Goal: Task Accomplishment & Management: Use online tool/utility

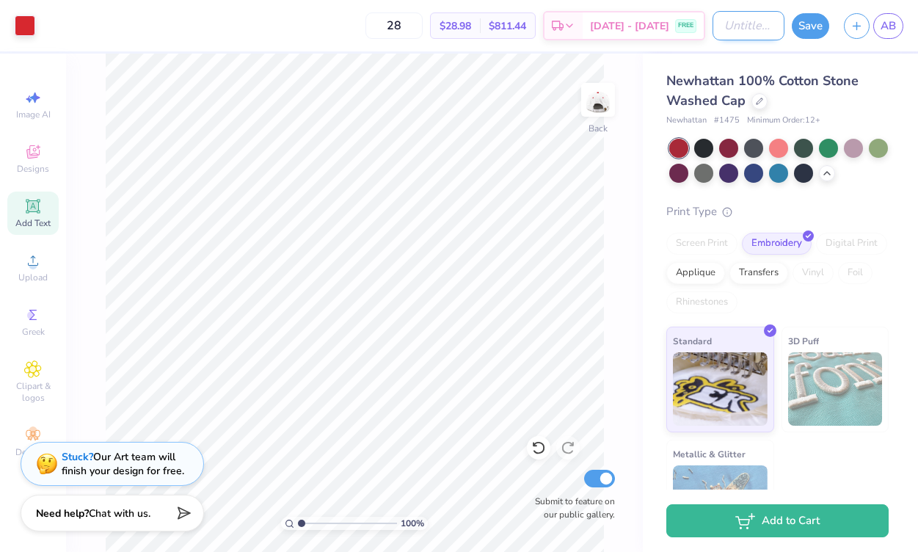
click at [712, 32] on input "Design Title" at bounding box center [748, 25] width 72 height 29
type input "hatt"
click at [806, 18] on button "Save" at bounding box center [810, 24] width 37 height 26
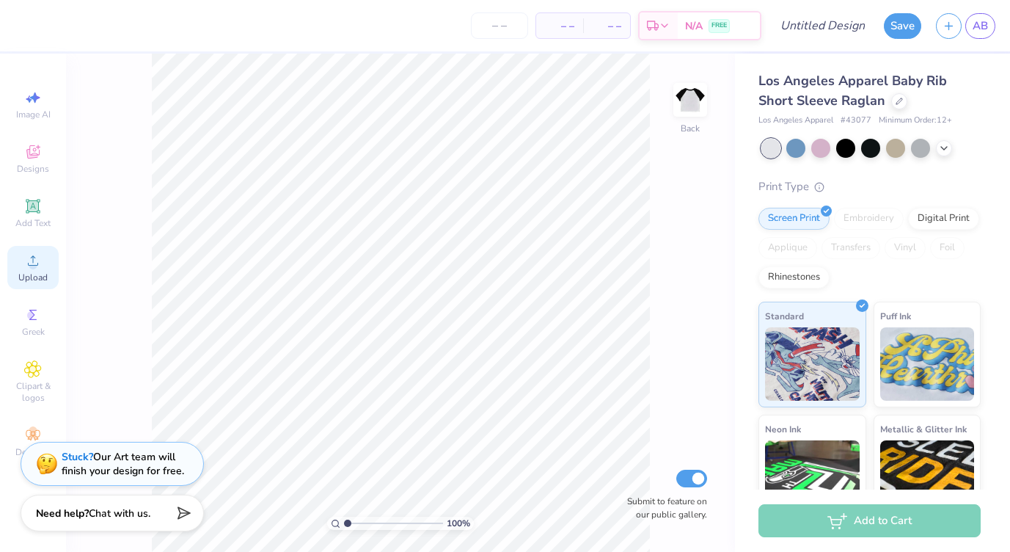
click at [37, 264] on icon at bounding box center [33, 261] width 18 height 18
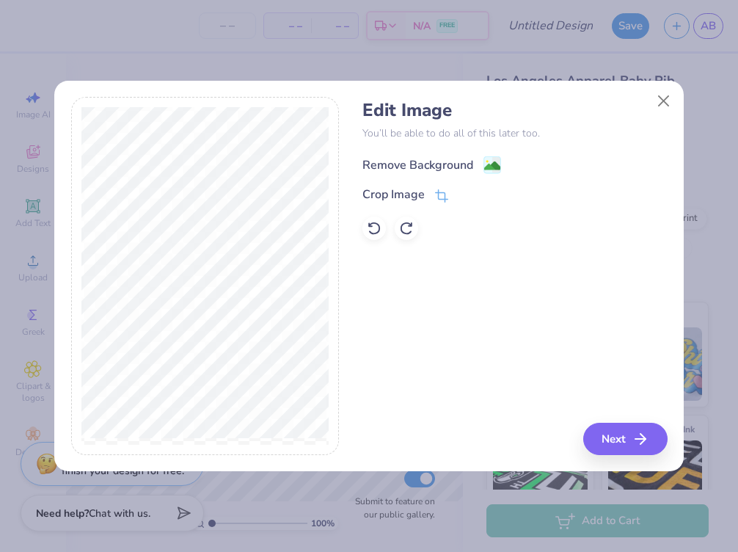
click at [397, 169] on div "Remove Background" at bounding box center [417, 165] width 111 height 18
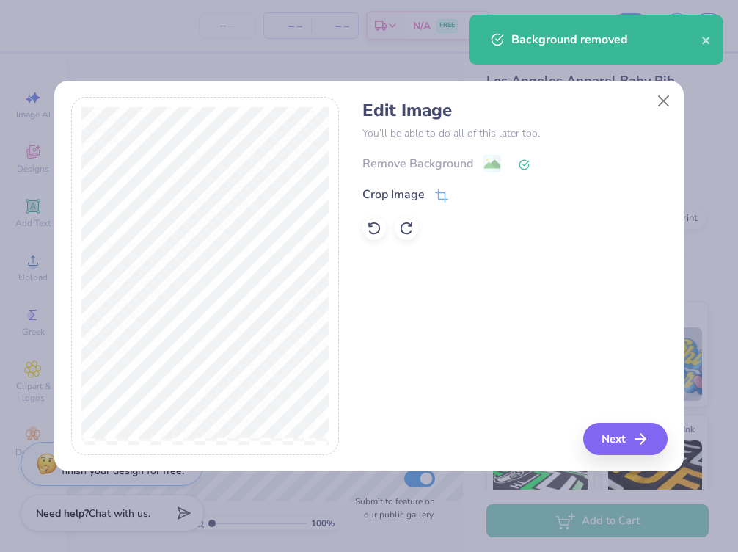
click at [401, 160] on div "Remove Background" at bounding box center [514, 163] width 304 height 18
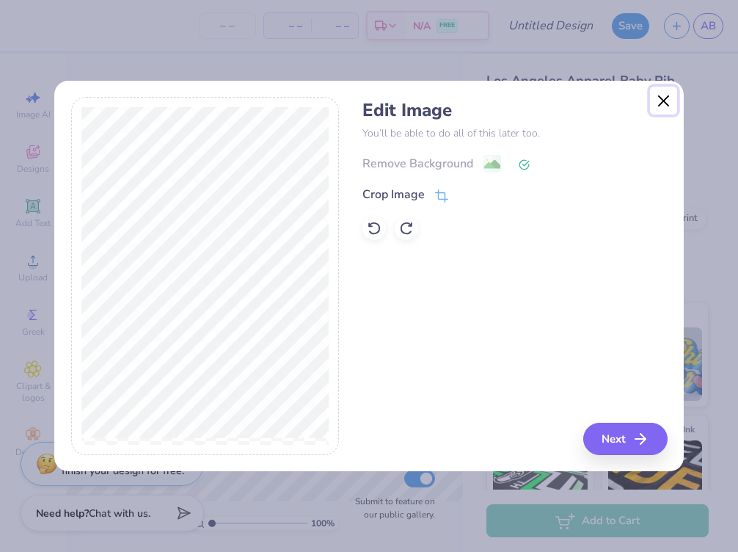
click at [662, 99] on button "Close" at bounding box center [664, 101] width 28 height 28
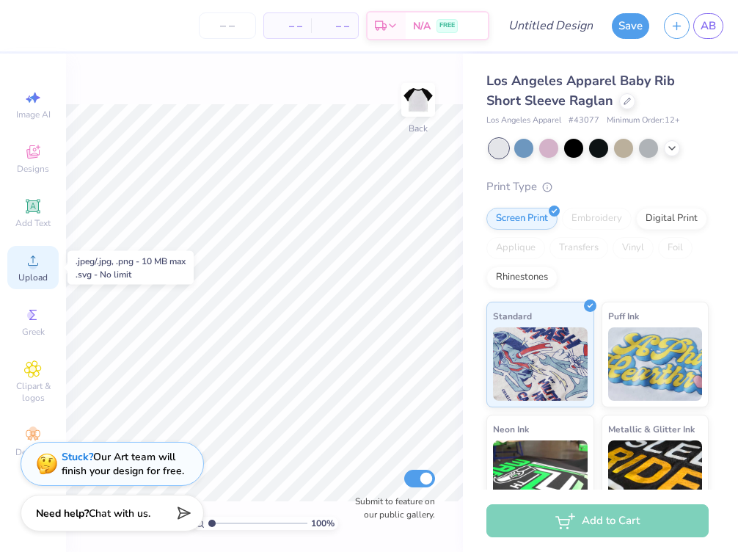
click at [37, 269] on div "Upload" at bounding box center [32, 267] width 51 height 43
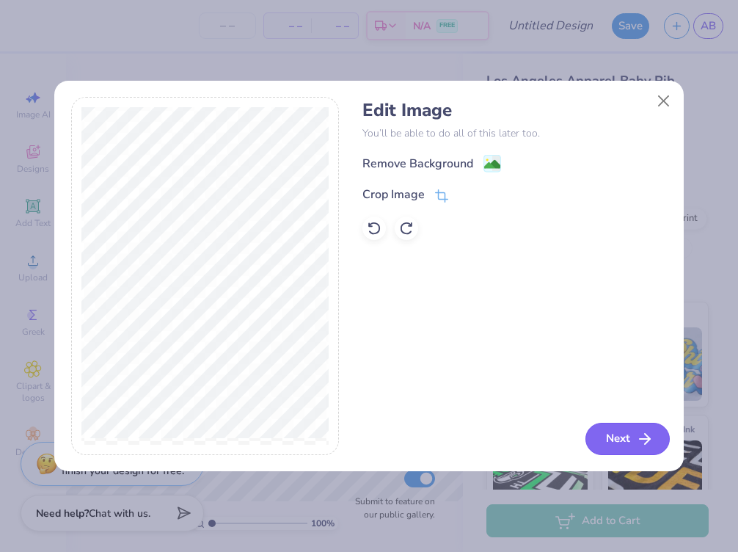
click at [623, 432] on button "Next" at bounding box center [627, 439] width 84 height 32
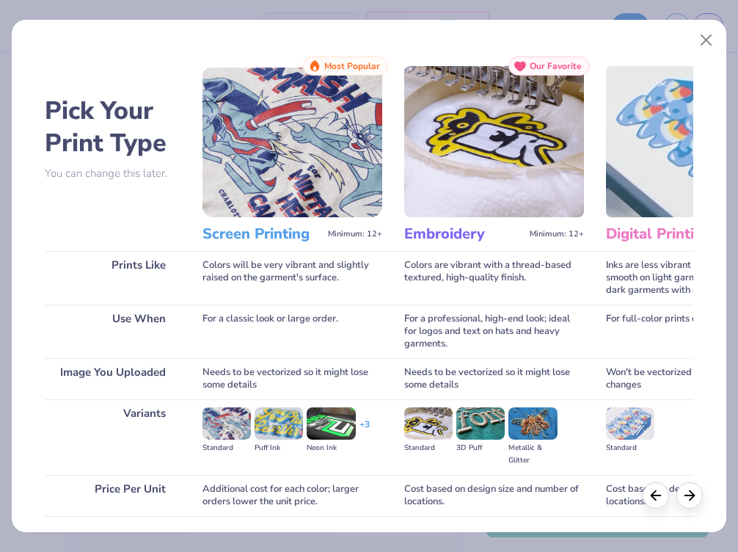
scroll to position [106, 0]
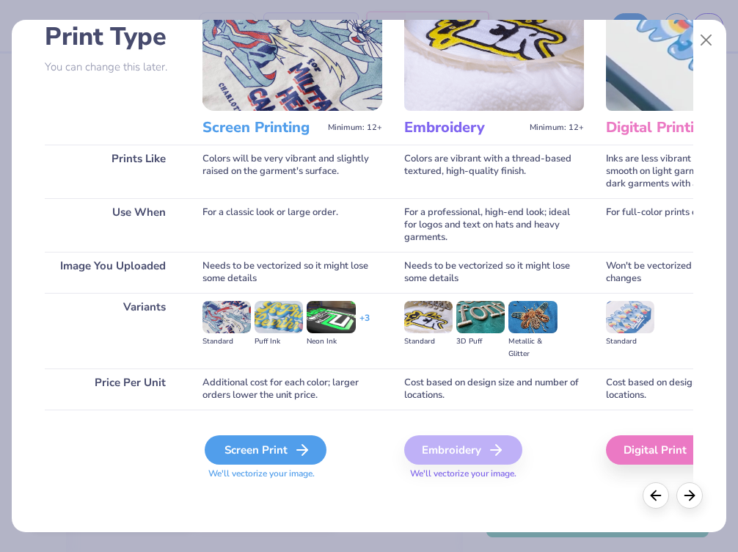
click at [265, 459] on div "Screen Print" at bounding box center [266, 449] width 122 height 29
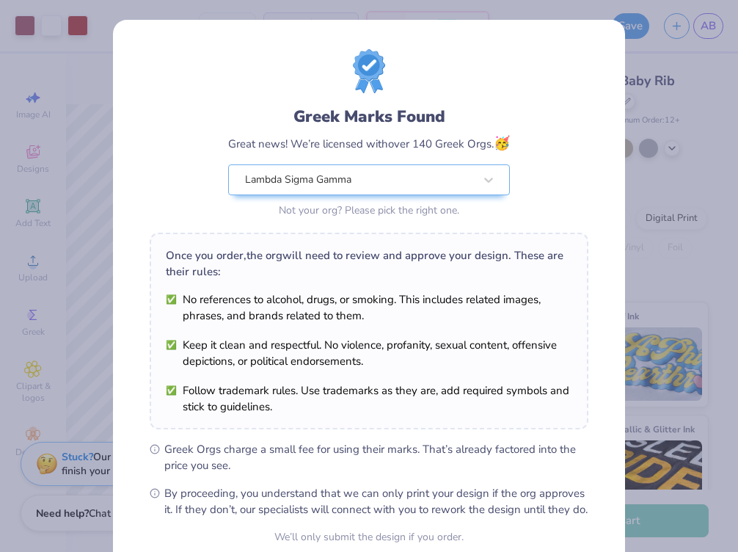
click at [256, 326] on body "Art colors – – Per Item – – Total Est. Delivery N/A FREE Design Title Save AB I…" at bounding box center [369, 276] width 738 height 552
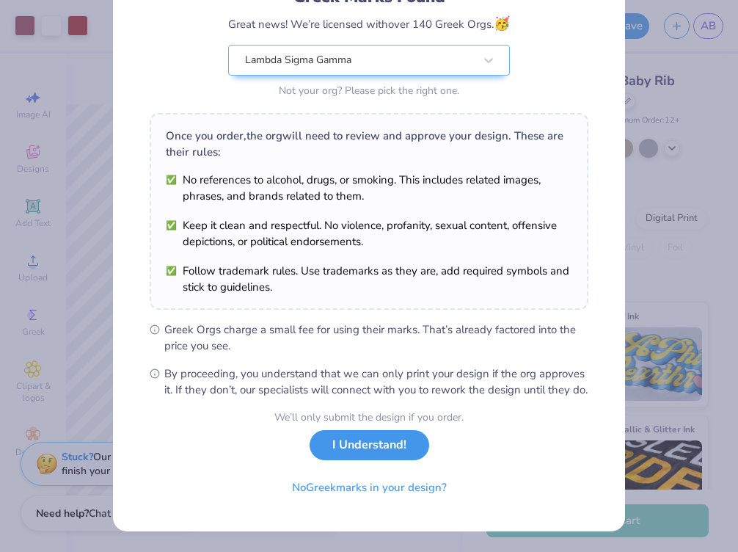
click at [348, 452] on button "I Understand!" at bounding box center [370, 445] width 120 height 30
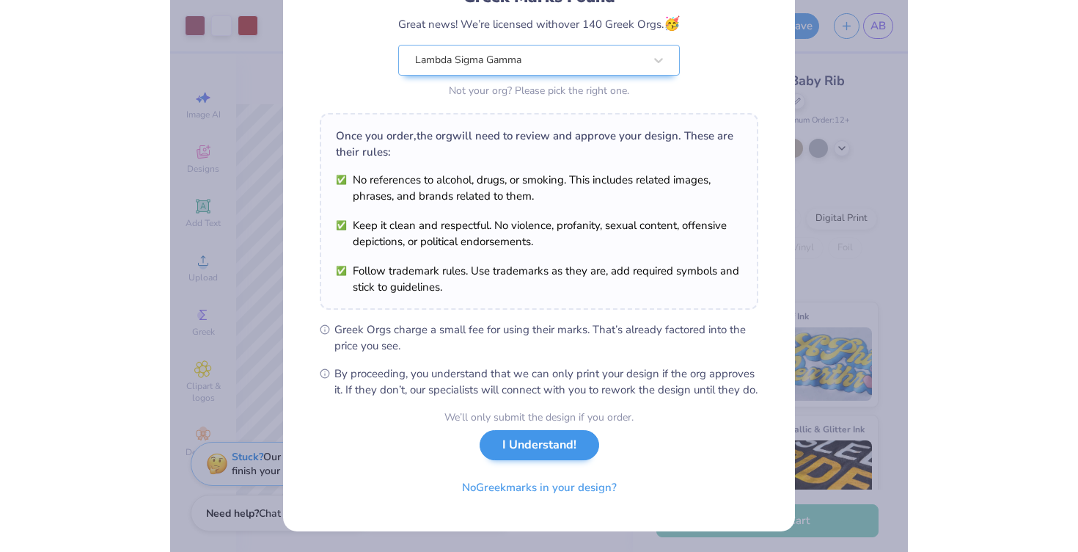
scroll to position [0, 0]
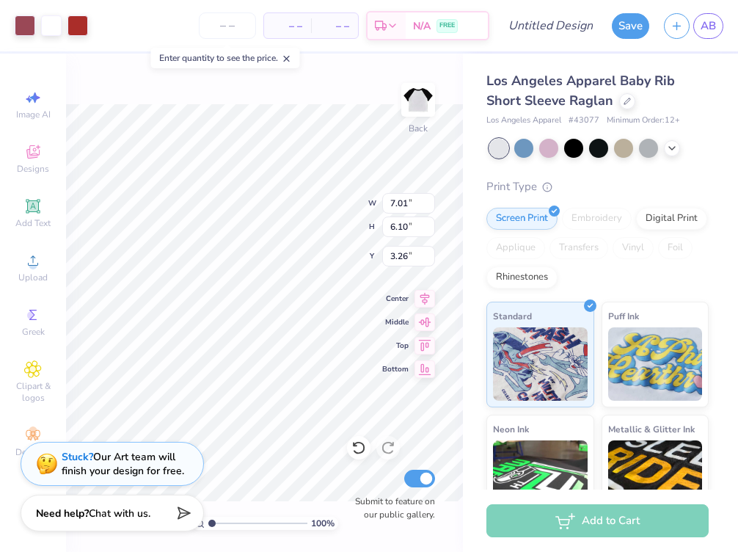
type input "2.43"
click at [26, 32] on div at bounding box center [25, 24] width 21 height 21
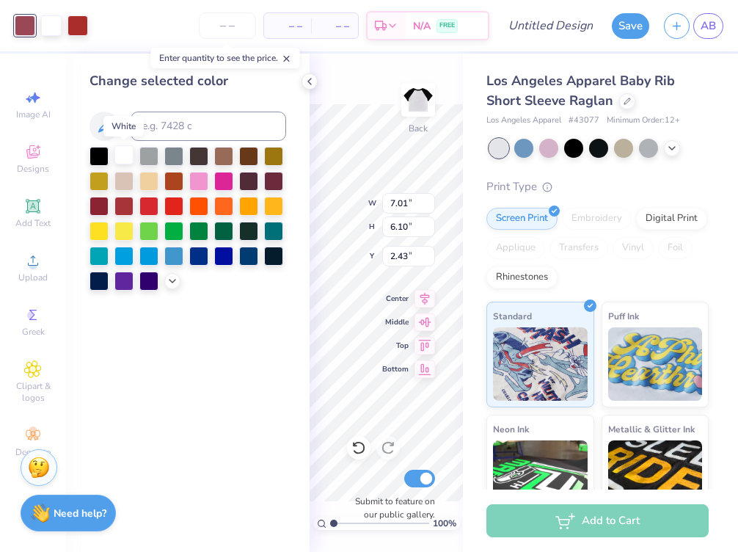
click at [126, 152] on div at bounding box center [123, 154] width 19 height 19
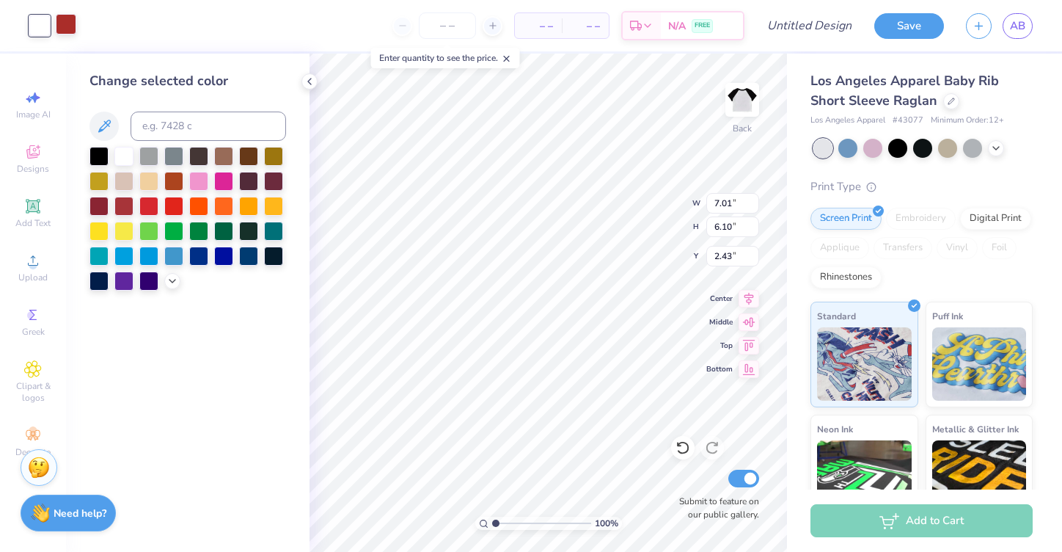
click at [70, 26] on div at bounding box center [66, 24] width 21 height 21
click at [154, 131] on input at bounding box center [209, 126] width 156 height 29
type input "1795"
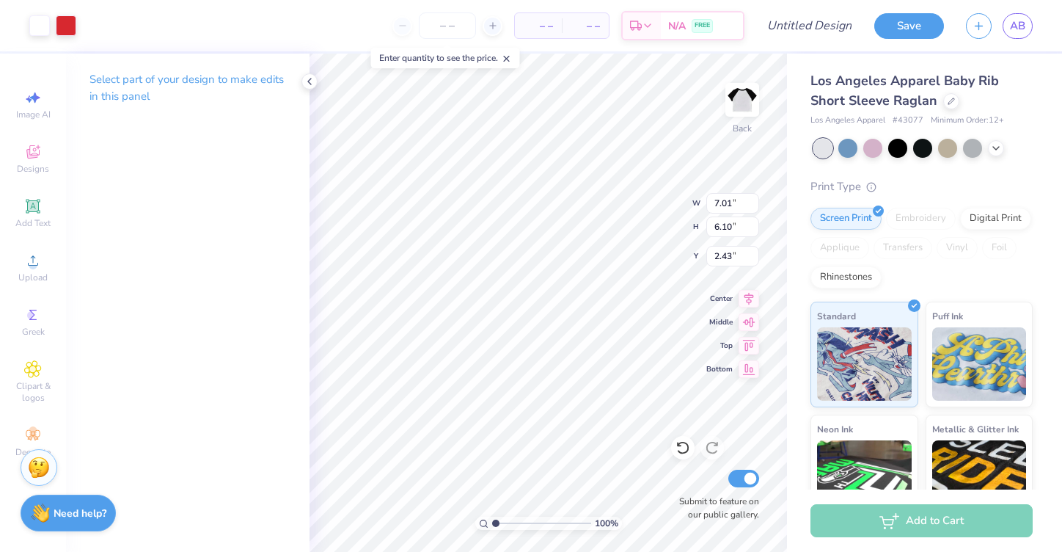
type input "3.00"
click at [310, 79] on polyline at bounding box center [309, 81] width 3 height 6
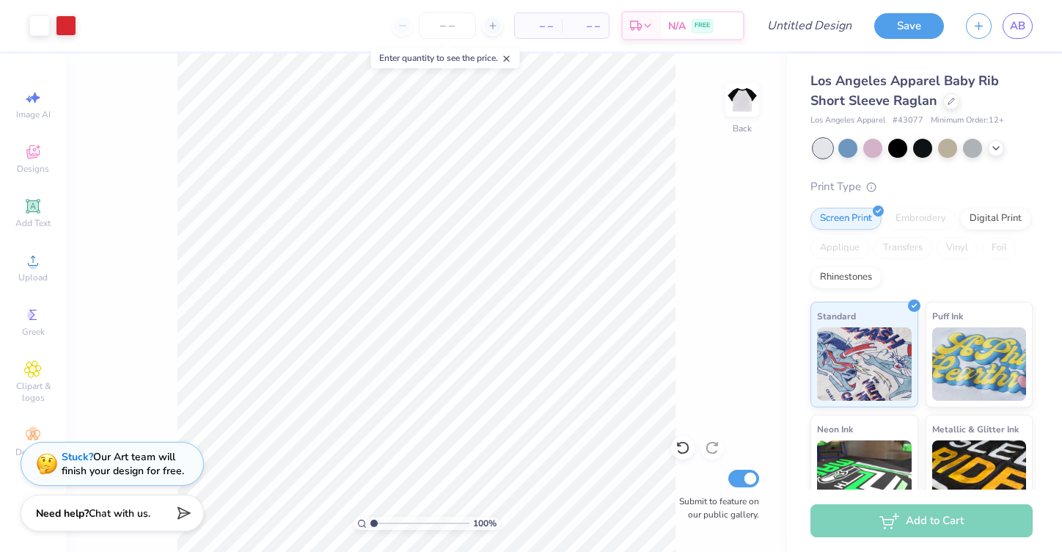
click at [730, 302] on div "100 % Back Submit to feature on our public gallery." at bounding box center [426, 303] width 721 height 498
click at [445, 31] on input "number" at bounding box center [447, 25] width 57 height 26
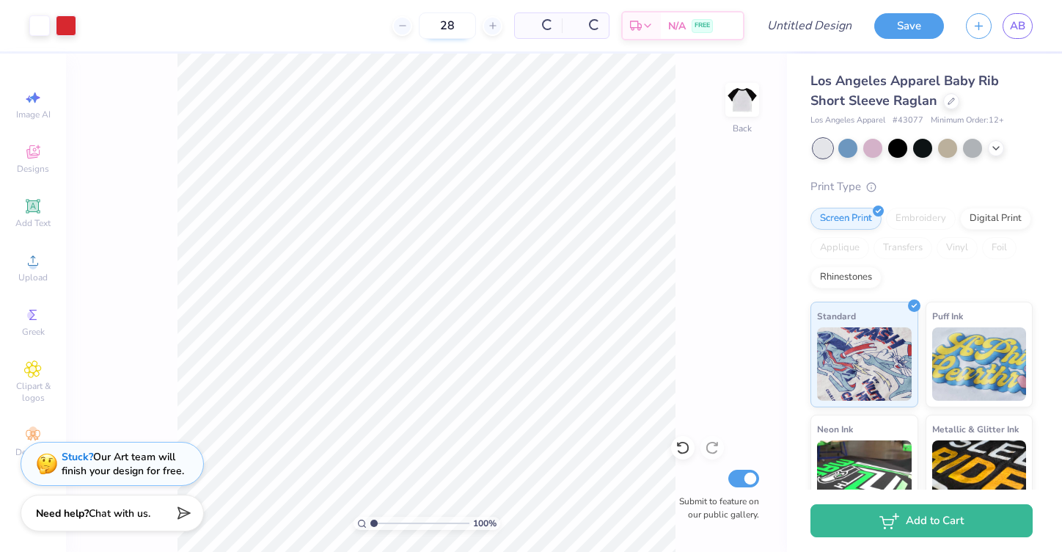
type input "28"
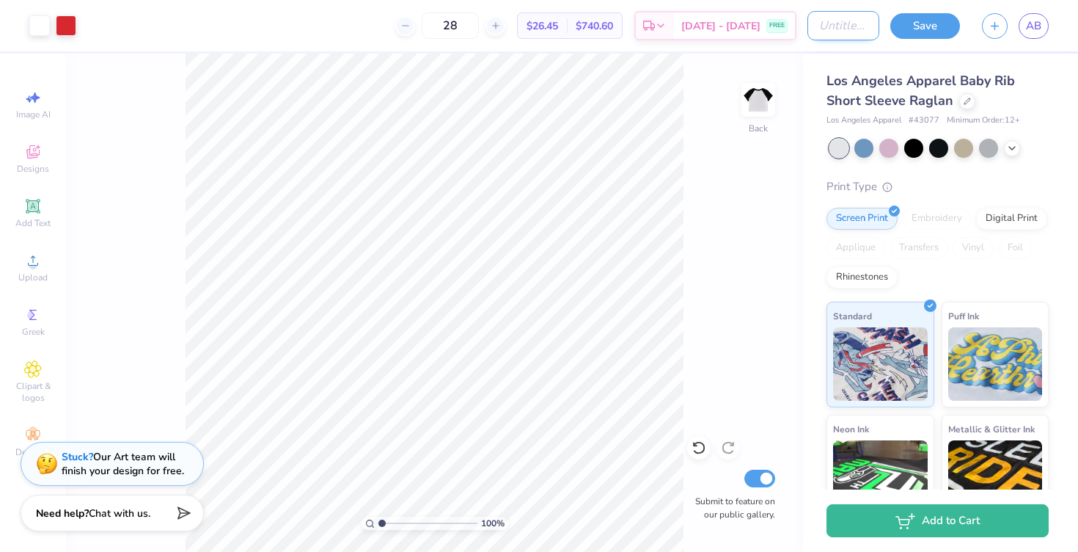
click at [808, 22] on input "Design Title" at bounding box center [844, 25] width 72 height 29
type input "bb shirt"
click at [917, 24] on button "Save" at bounding box center [926, 24] width 70 height 26
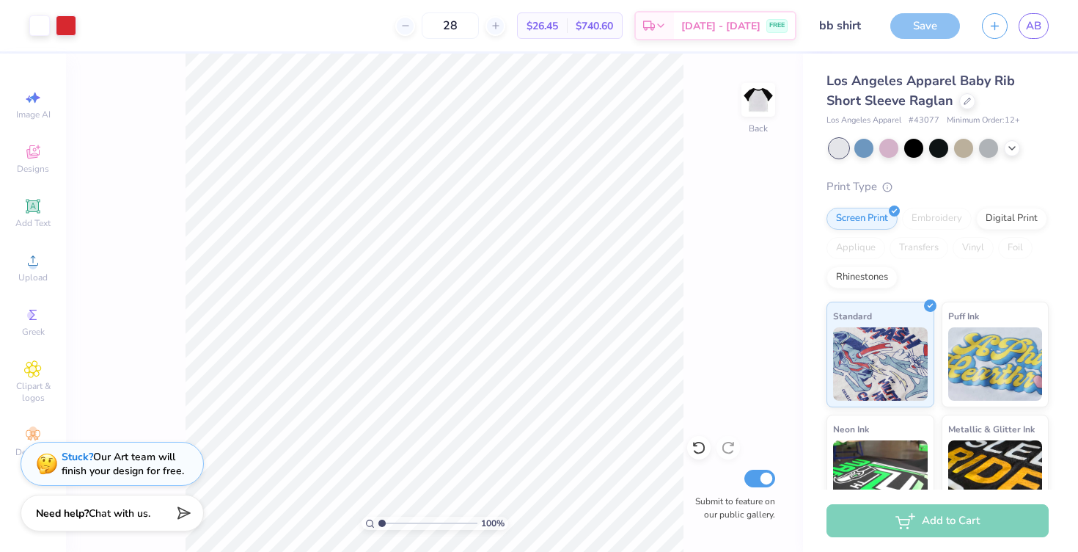
click at [917, 21] on div "Save" at bounding box center [926, 26] width 70 height 26
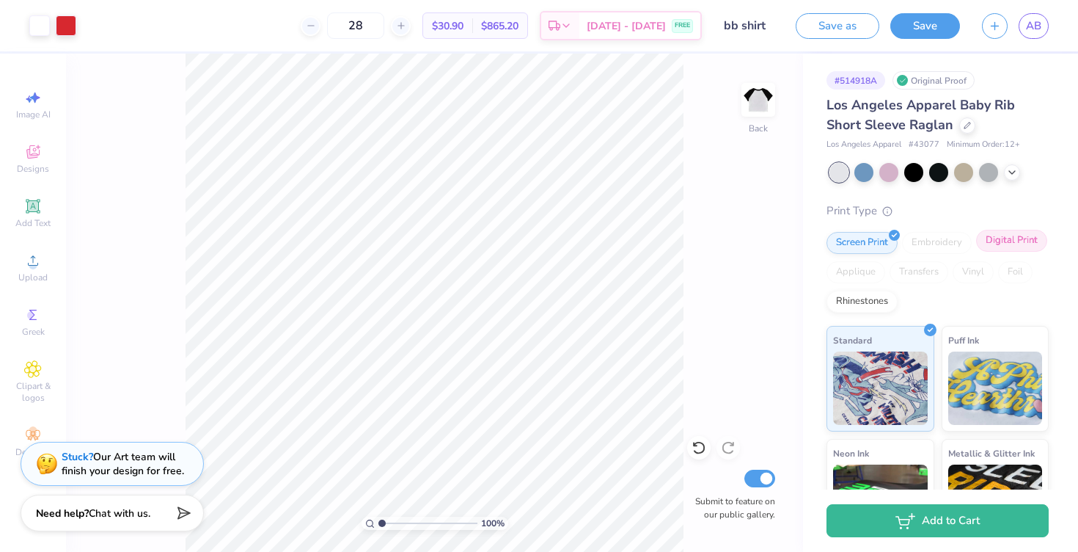
click at [917, 249] on div "Digital Print" at bounding box center [1011, 241] width 71 height 22
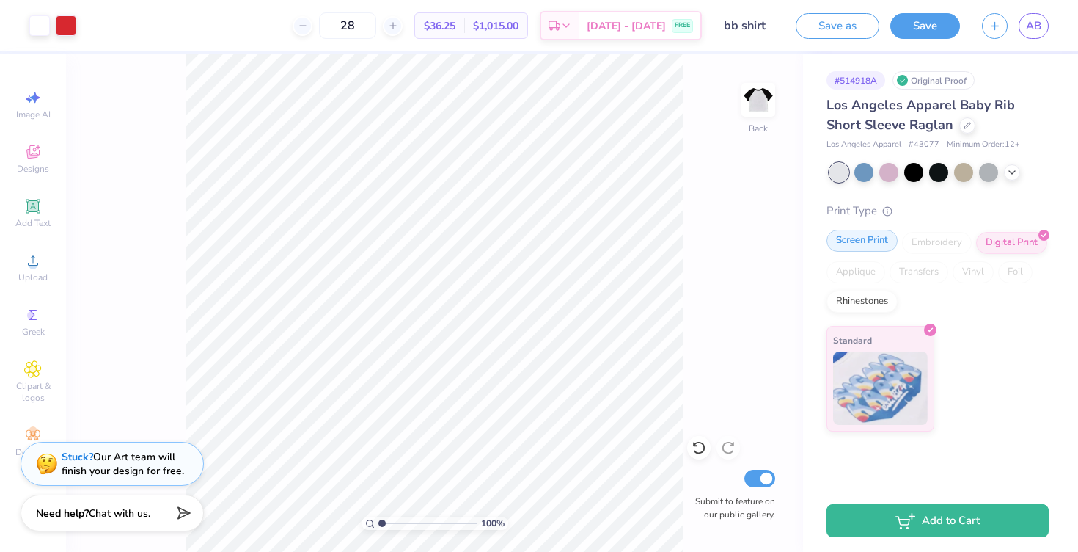
click at [869, 238] on div "Screen Print" at bounding box center [862, 241] width 71 height 22
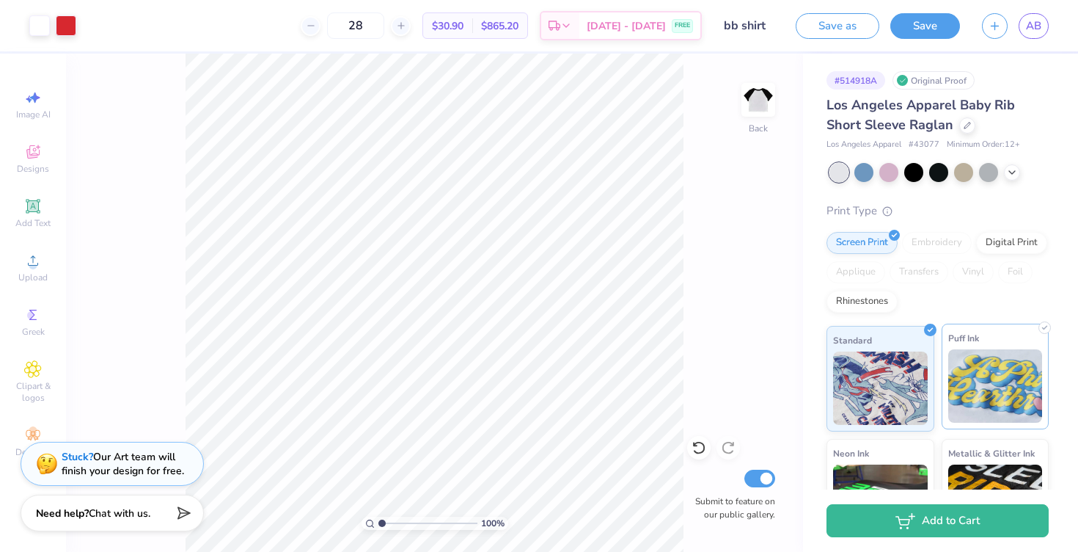
click at [917, 405] on img at bounding box center [996, 385] width 95 height 73
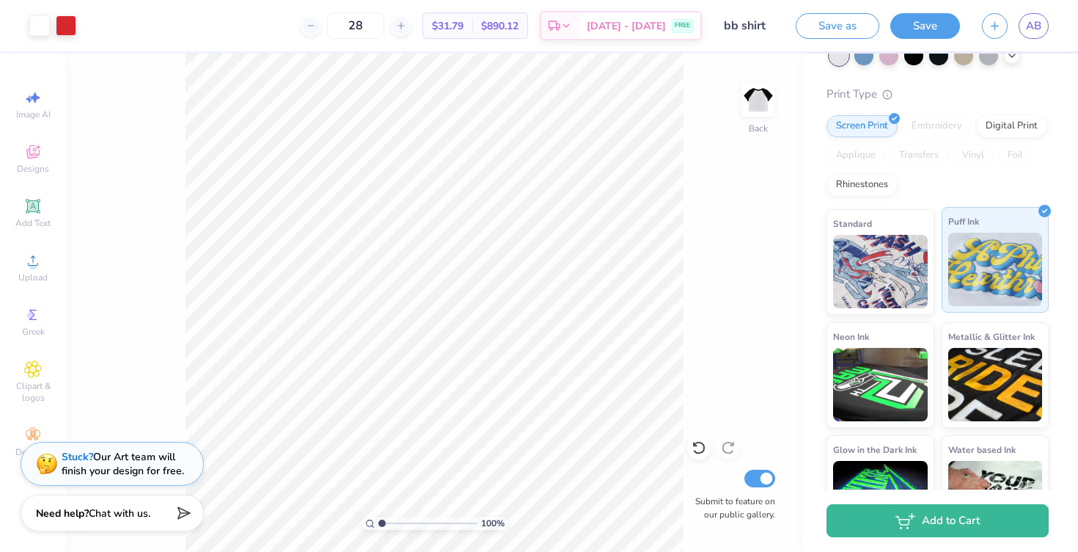
scroll to position [168, 0]
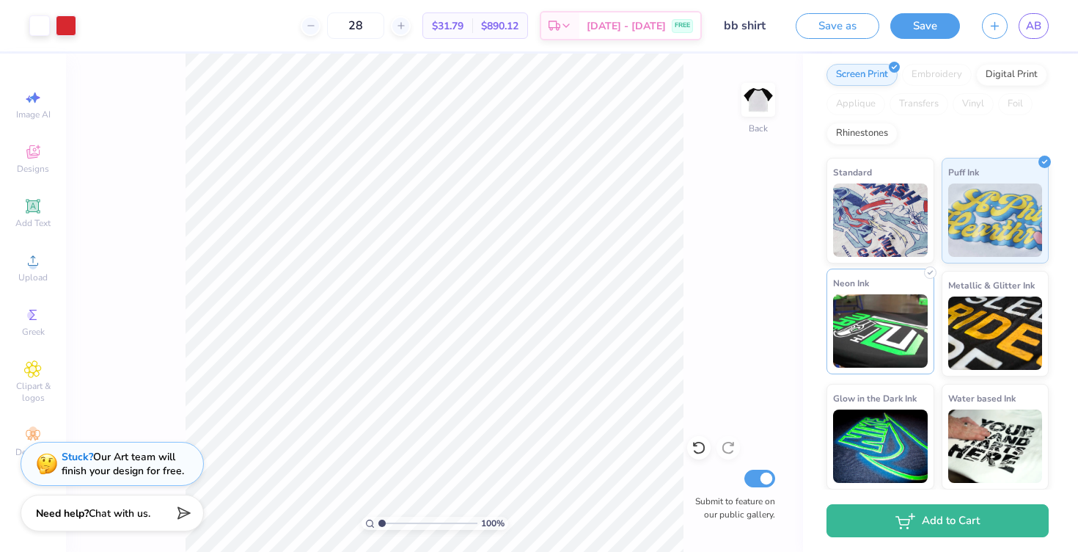
click at [885, 361] on img at bounding box center [880, 330] width 95 height 73
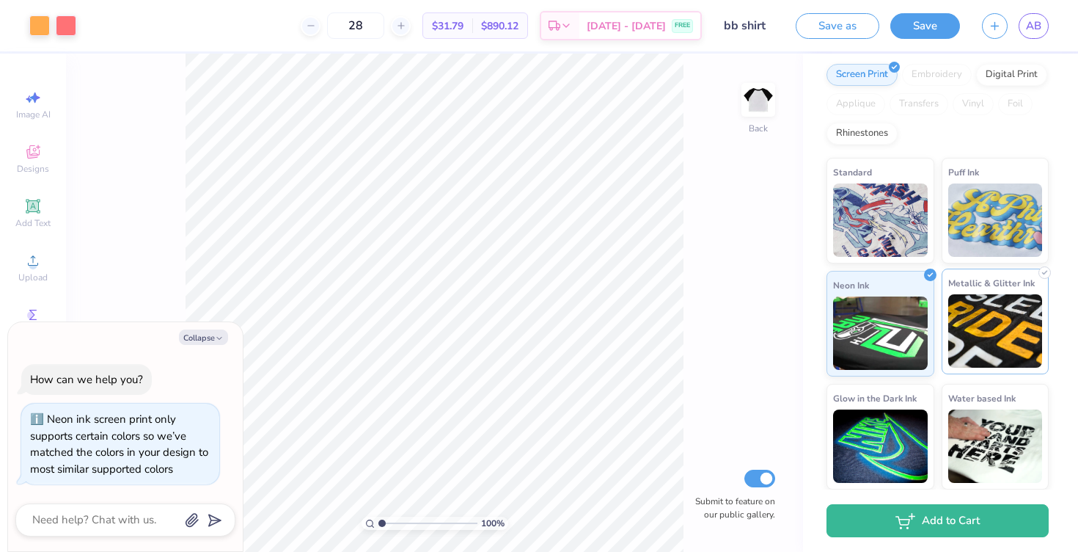
click at [917, 343] on img at bounding box center [996, 330] width 95 height 73
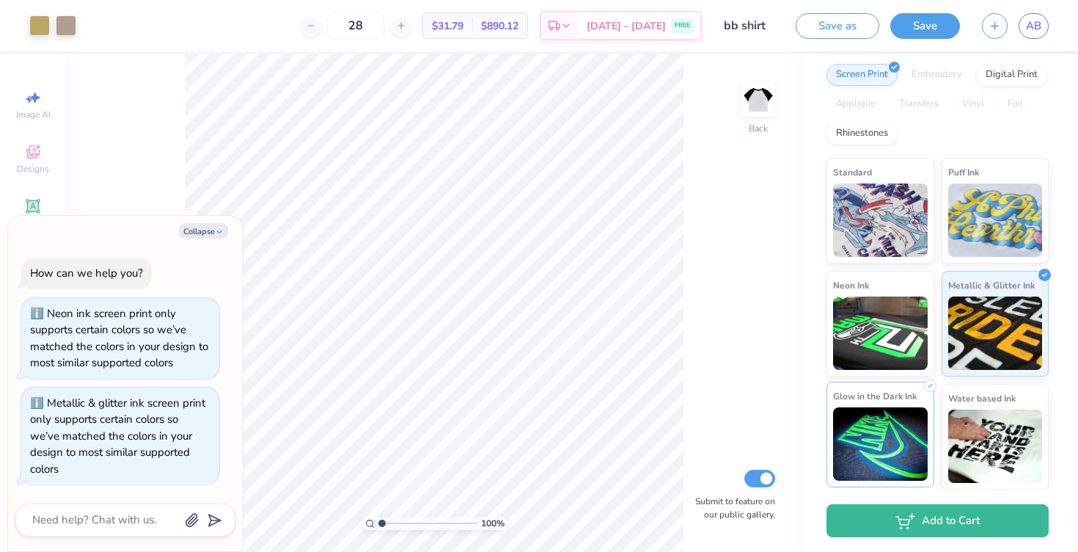
click at [914, 409] on img at bounding box center [880, 443] width 95 height 73
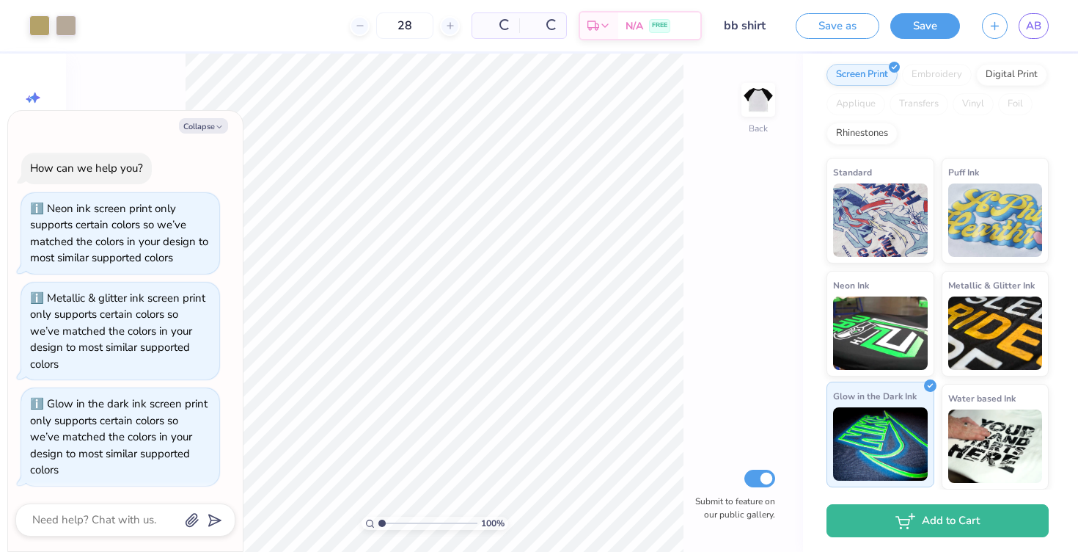
scroll to position [1, 0]
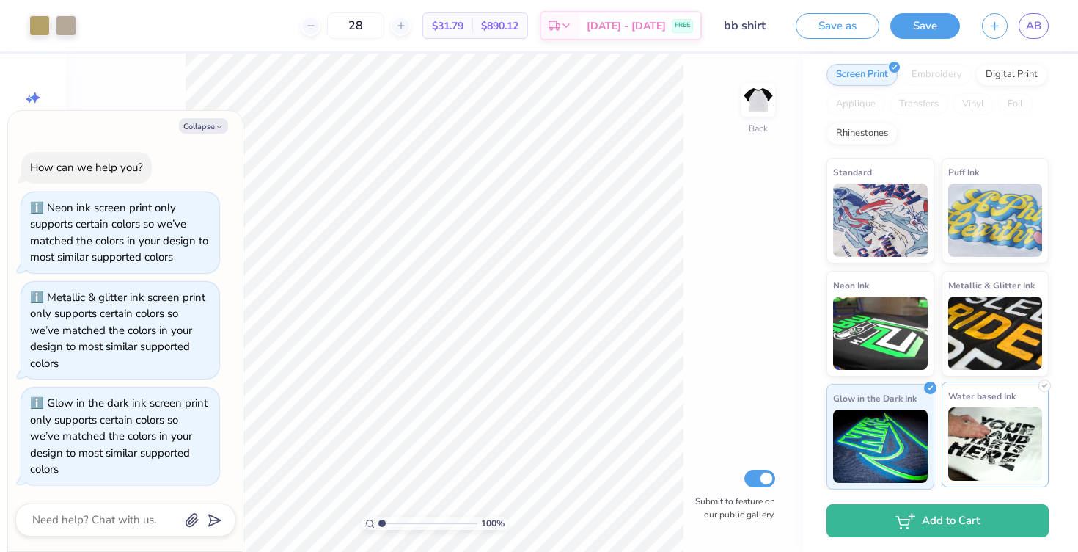
click at [917, 431] on img at bounding box center [996, 443] width 95 height 73
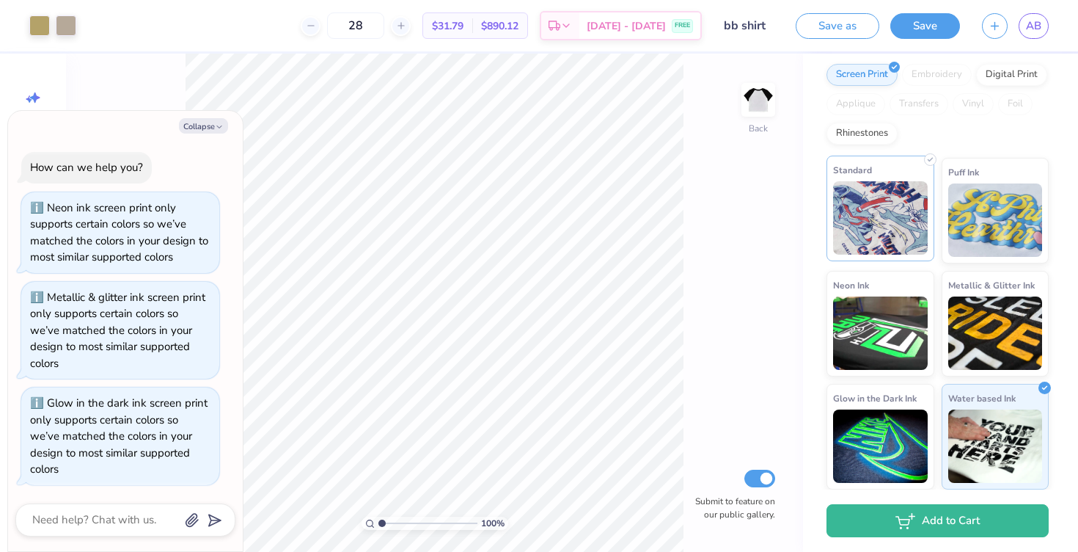
click at [888, 223] on img at bounding box center [880, 217] width 95 height 73
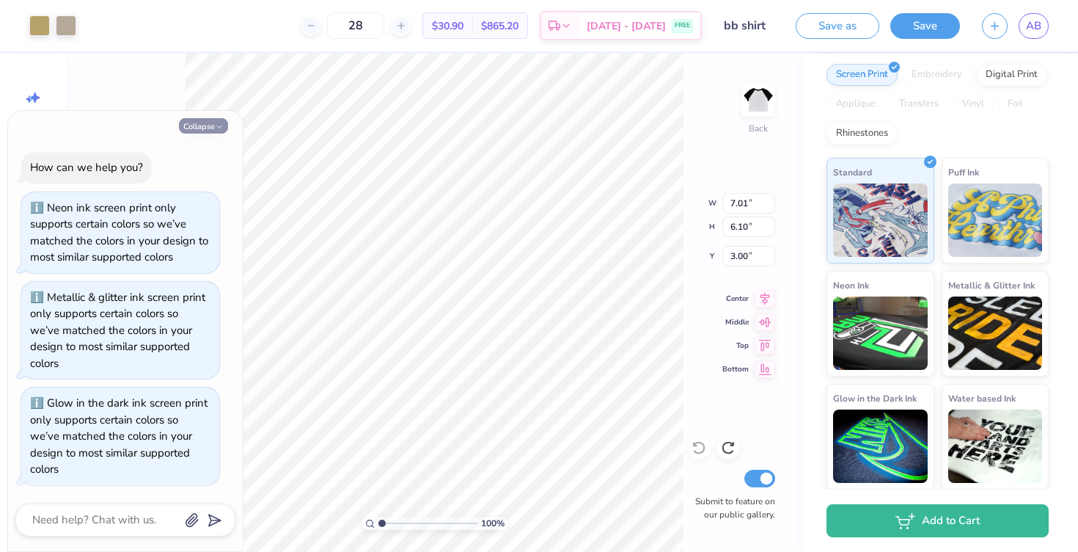
click at [219, 125] on icon "button" at bounding box center [219, 127] width 9 height 9
type textarea "x"
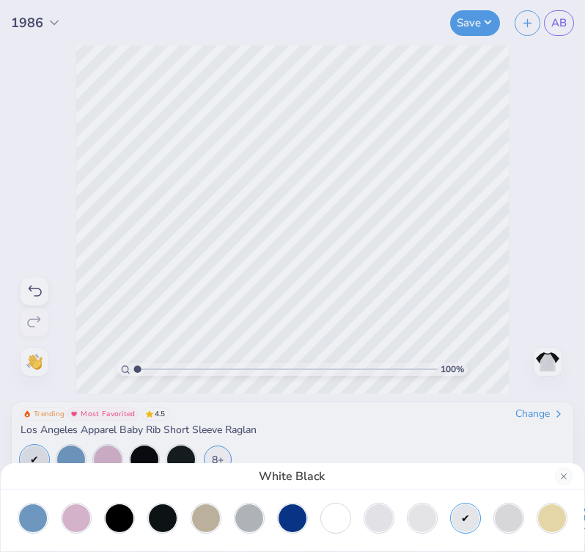
click at [285, 269] on div "White Black" at bounding box center [292, 276] width 585 height 552
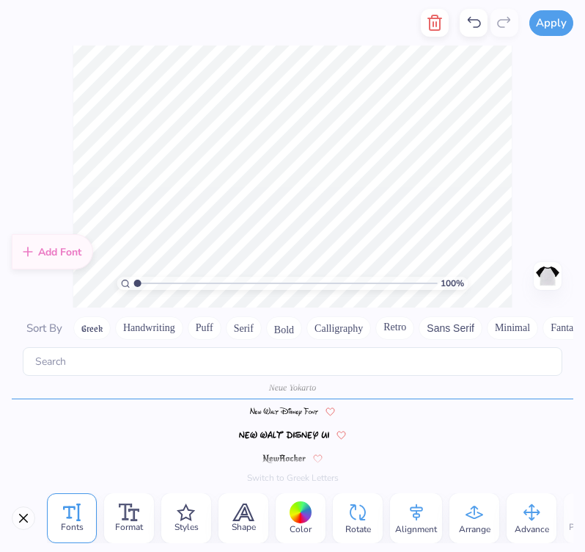
scroll to position [0, 2]
type textarea "Fall 2025 Rush"
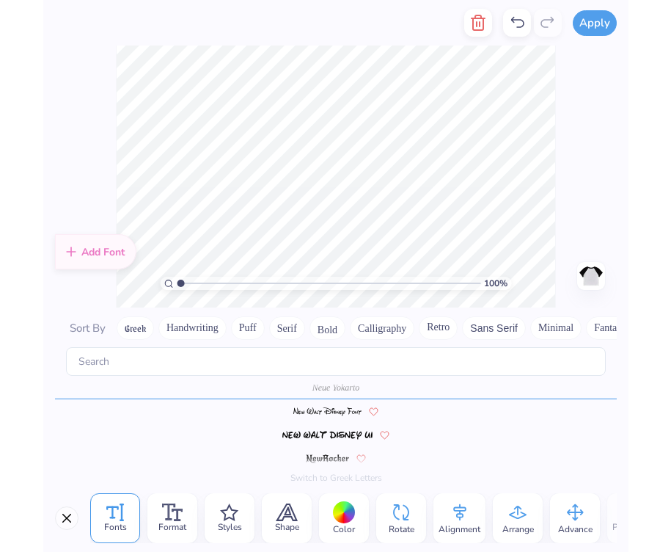
scroll to position [0, 4]
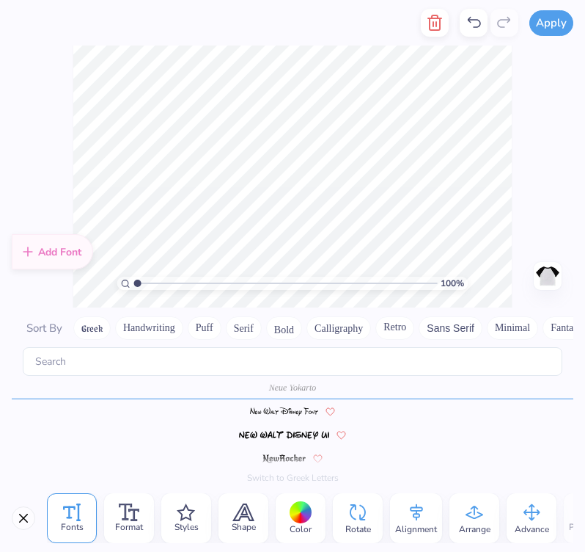
click at [43, 153] on div "100 % Need help? Chat with us. Back" at bounding box center [292, 176] width 585 height 262
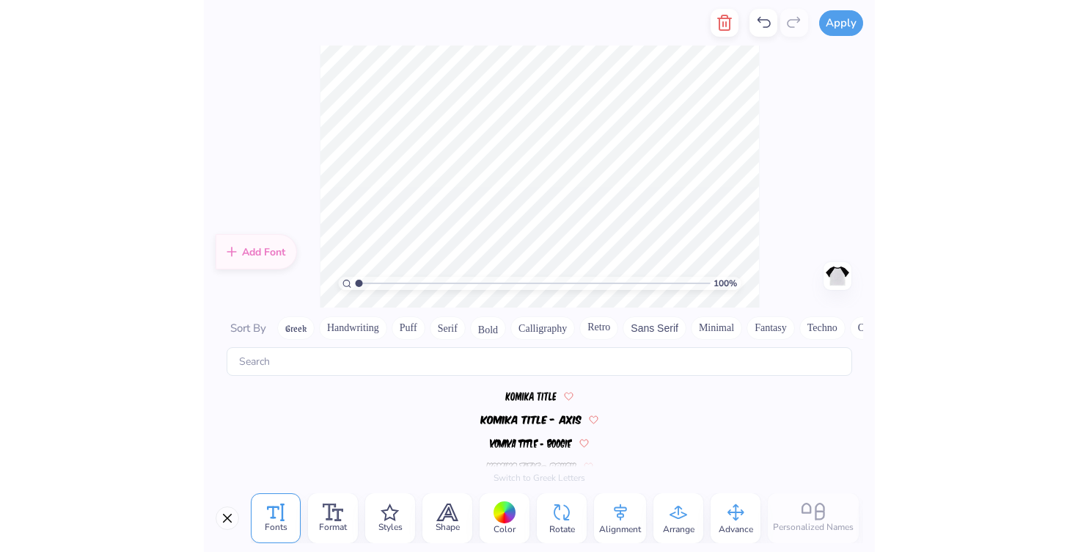
scroll to position [5102, 0]
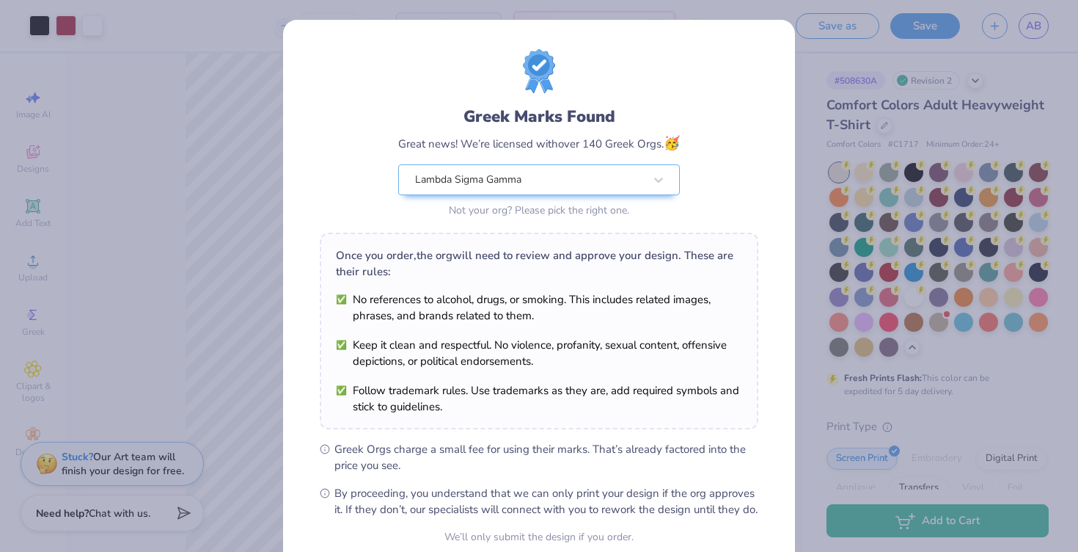
scroll to position [135, 0]
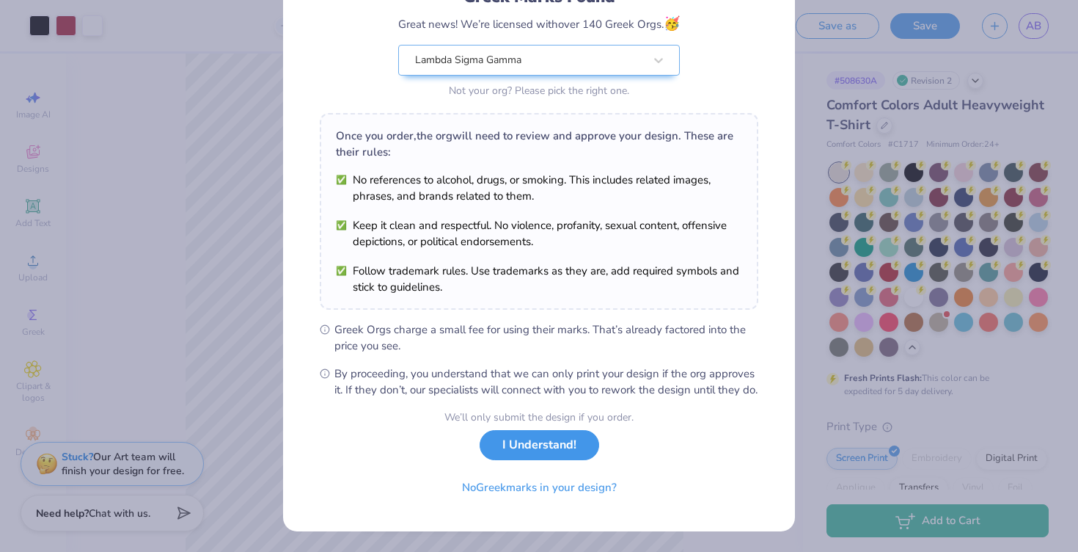
click at [560, 442] on button "I Understand!" at bounding box center [540, 445] width 120 height 30
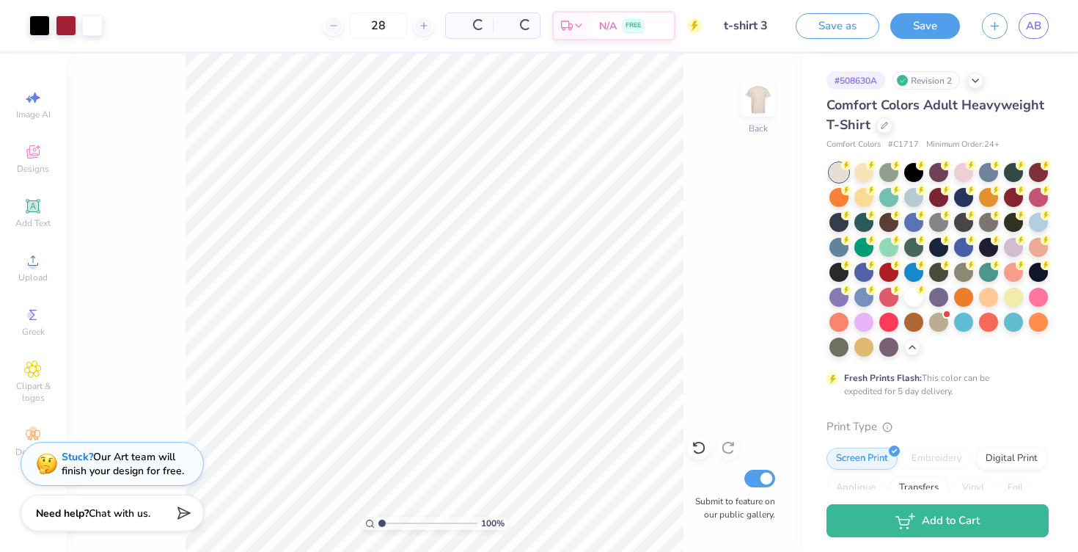
scroll to position [0, 0]
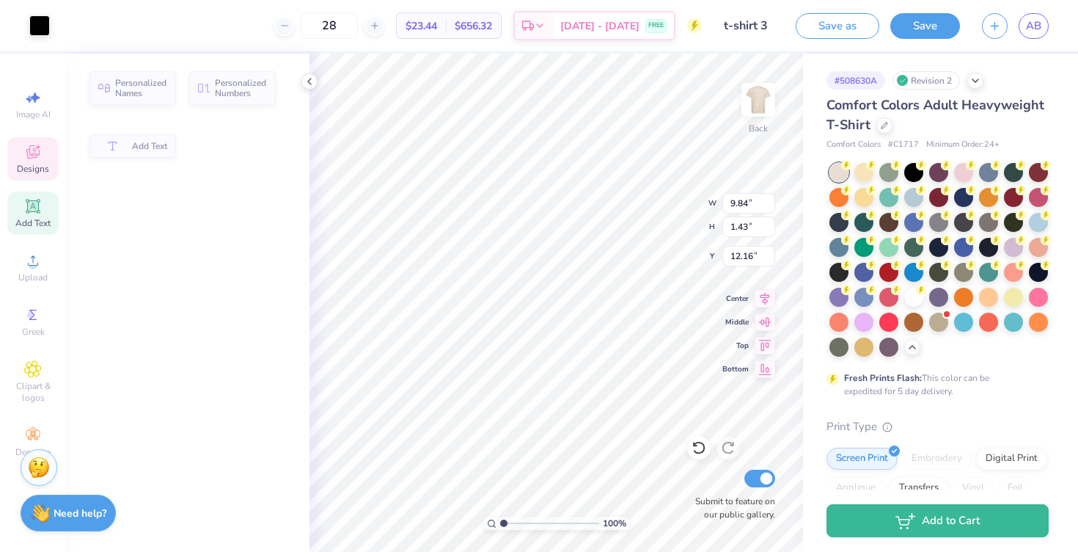
type input "12.05"
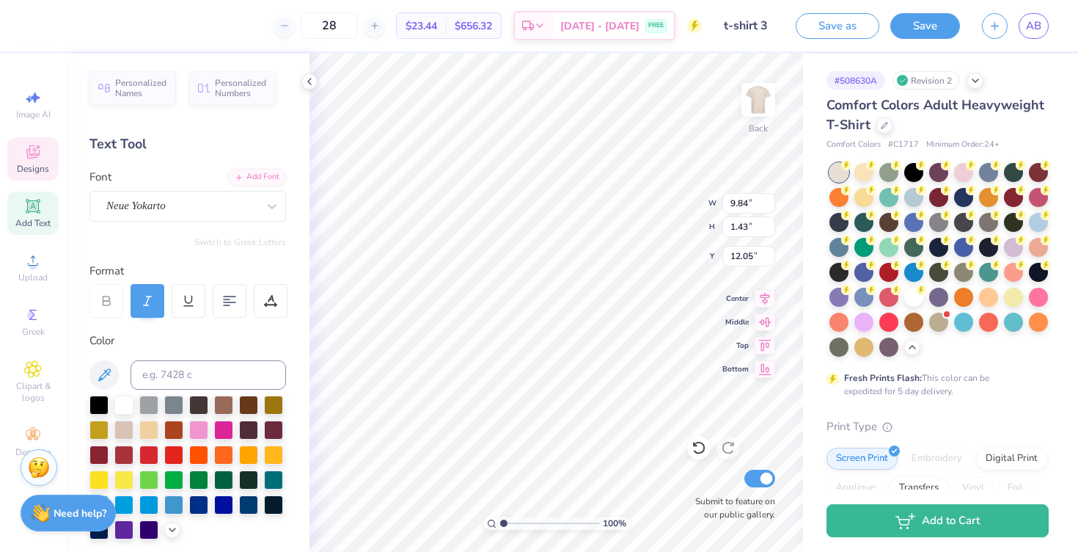
scroll to position [0, 2]
type textarea "Fall 2025 Rush"
click at [307, 82] on icon at bounding box center [310, 82] width 12 height 12
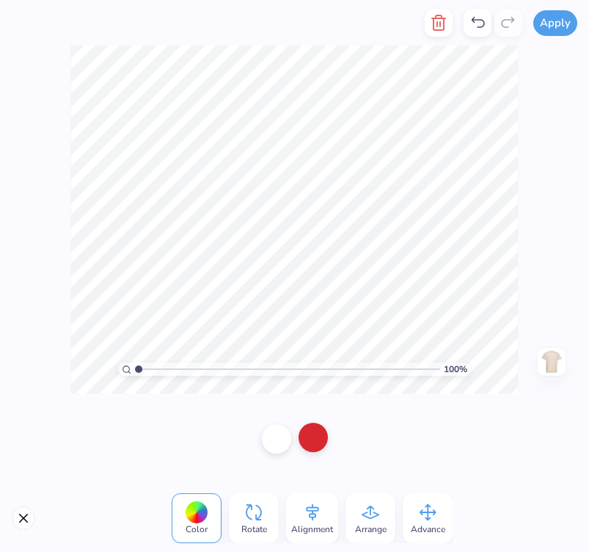
click at [314, 432] on div at bounding box center [313, 437] width 29 height 29
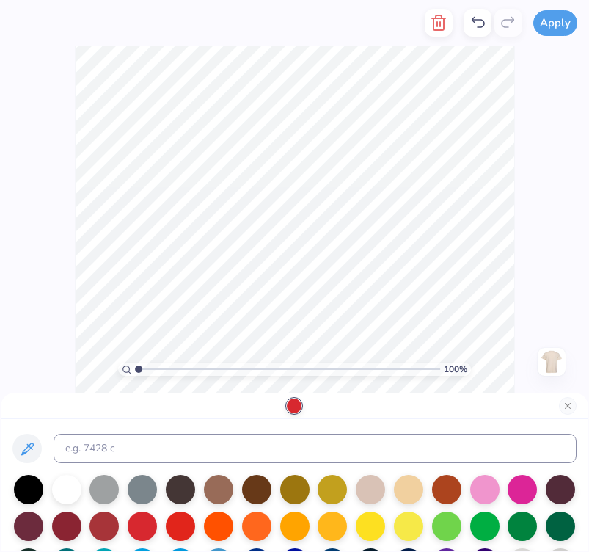
click at [532, 324] on div "100 % Need help? Chat with us. Back" at bounding box center [294, 219] width 589 height 348
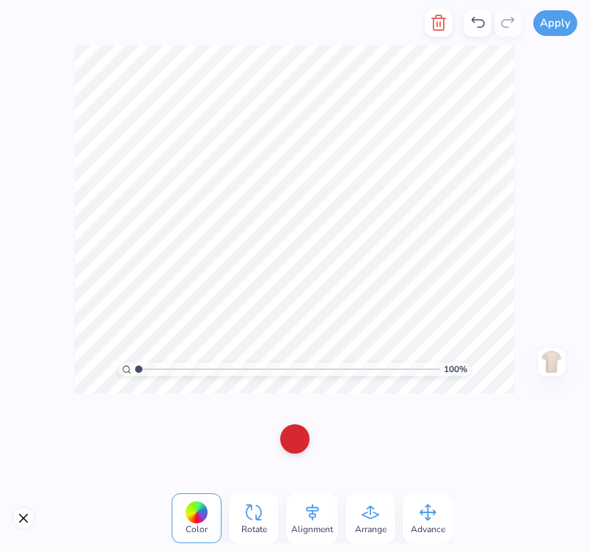
click at [191, 516] on div at bounding box center [197, 512] width 23 height 23
click at [296, 432] on div at bounding box center [294, 437] width 29 height 29
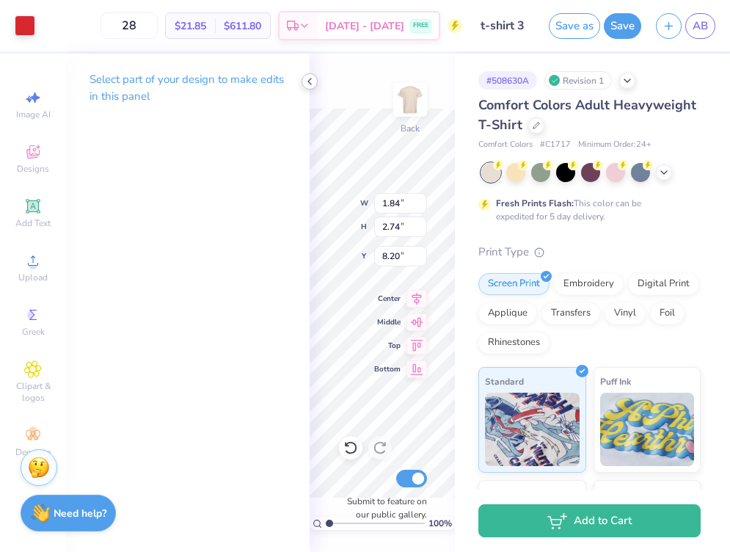
click at [311, 81] on icon at bounding box center [310, 82] width 12 height 12
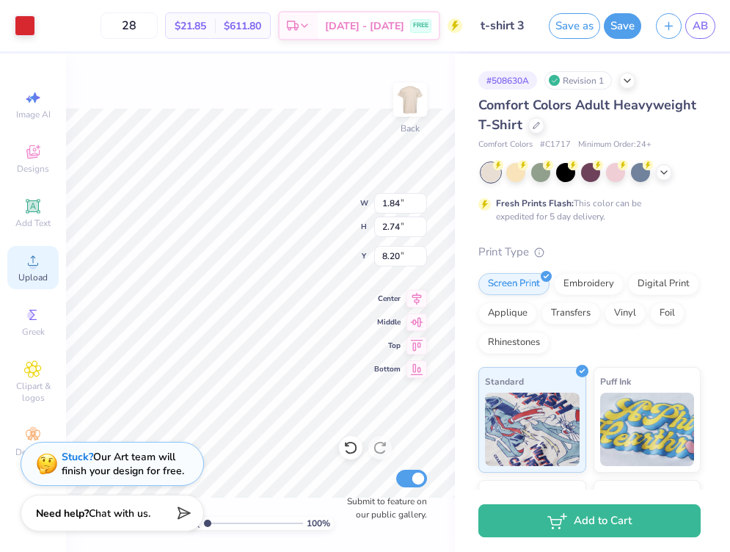
click at [34, 267] on circle at bounding box center [33, 265] width 8 height 8
type input "17.86"
type input "13.86"
drag, startPoint x: 208, startPoint y: 521, endPoint x: 230, endPoint y: 520, distance: 22.0
type input "3.33"
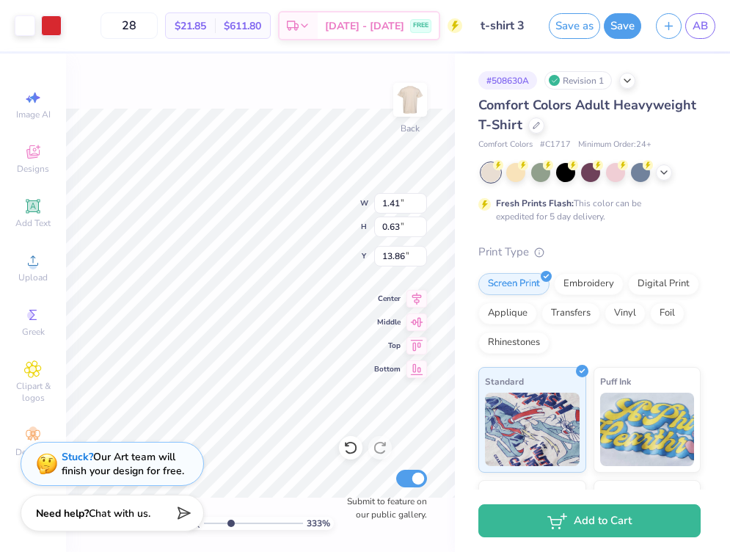
click at [230, 520] on input "range" at bounding box center [253, 522] width 99 height 13
type input "13.78"
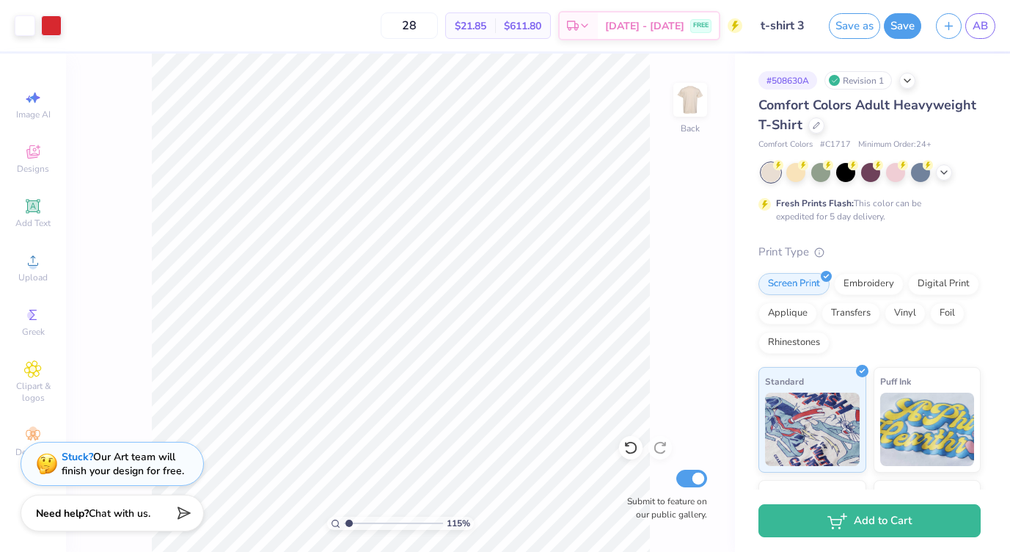
type input "1"
drag, startPoint x: 371, startPoint y: 524, endPoint x: 346, endPoint y: 526, distance: 25.8
click at [346, 526] on input "range" at bounding box center [393, 522] width 99 height 13
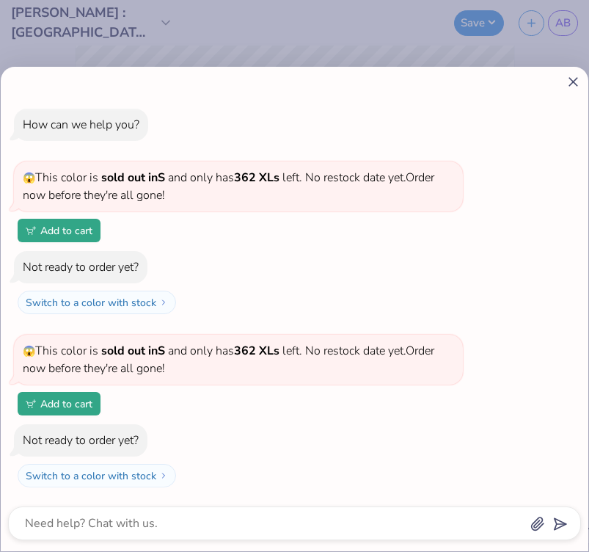
click at [574, 84] on icon at bounding box center [573, 81] width 15 height 15
type textarea "x"
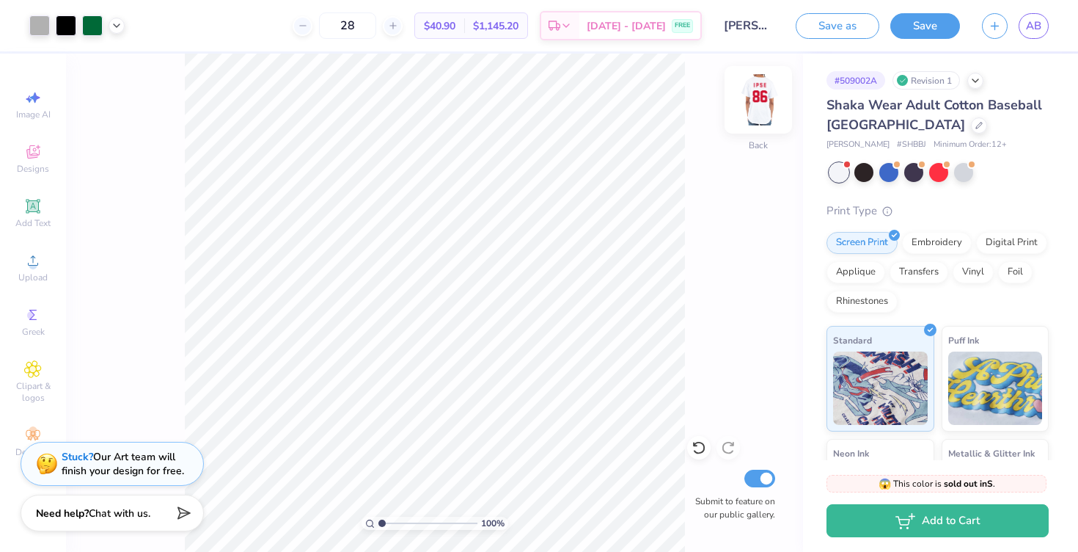
click at [588, 99] on img at bounding box center [758, 99] width 59 height 59
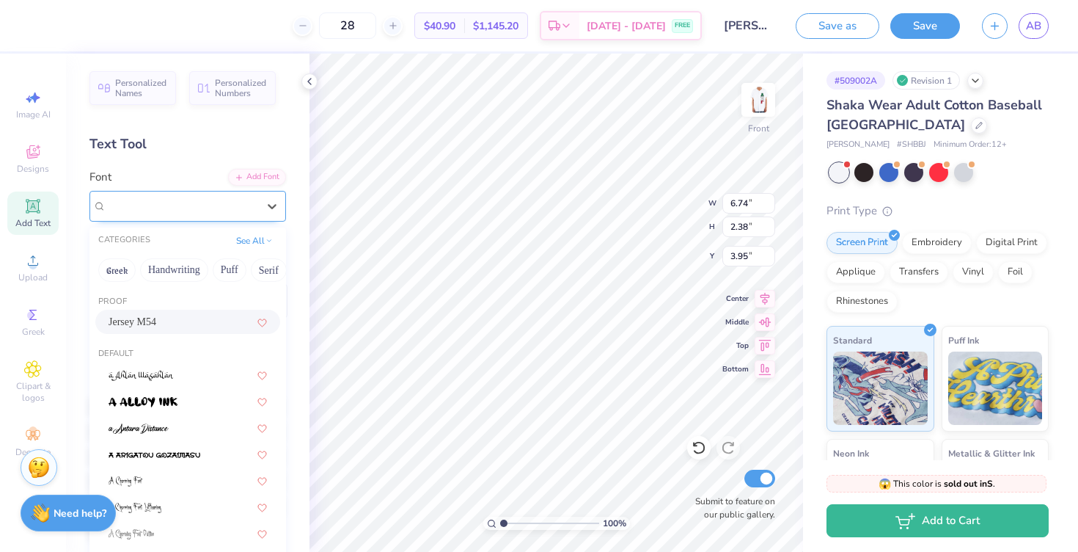
click at [204, 199] on div "Jersey M54" at bounding box center [182, 205] width 154 height 23
click at [260, 267] on button "Serif" at bounding box center [269, 269] width 36 height 23
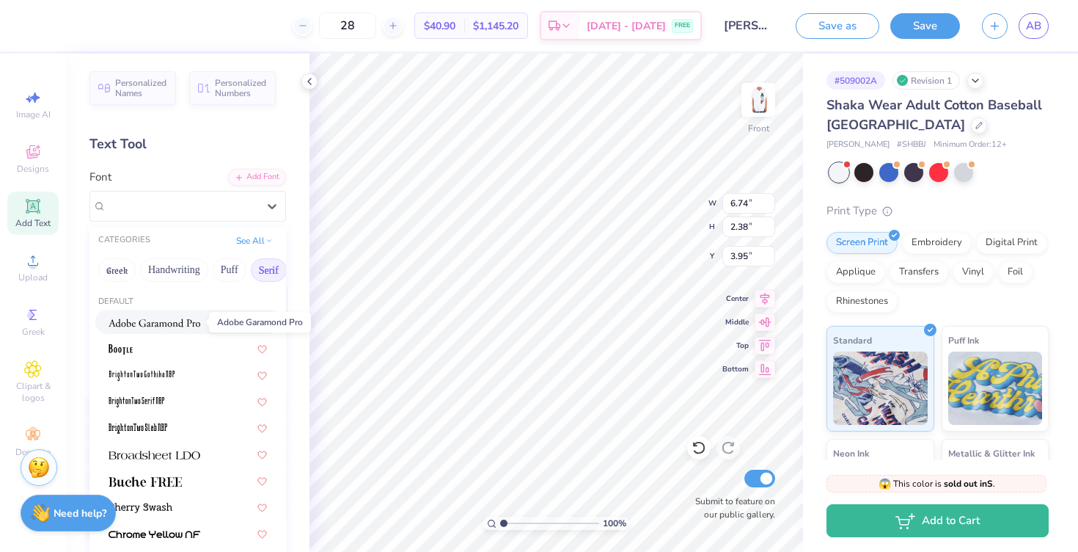
click at [139, 319] on img at bounding box center [155, 323] width 92 height 10
click at [175, 206] on div "Adobe Garamond Pro" at bounding box center [182, 205] width 154 height 23
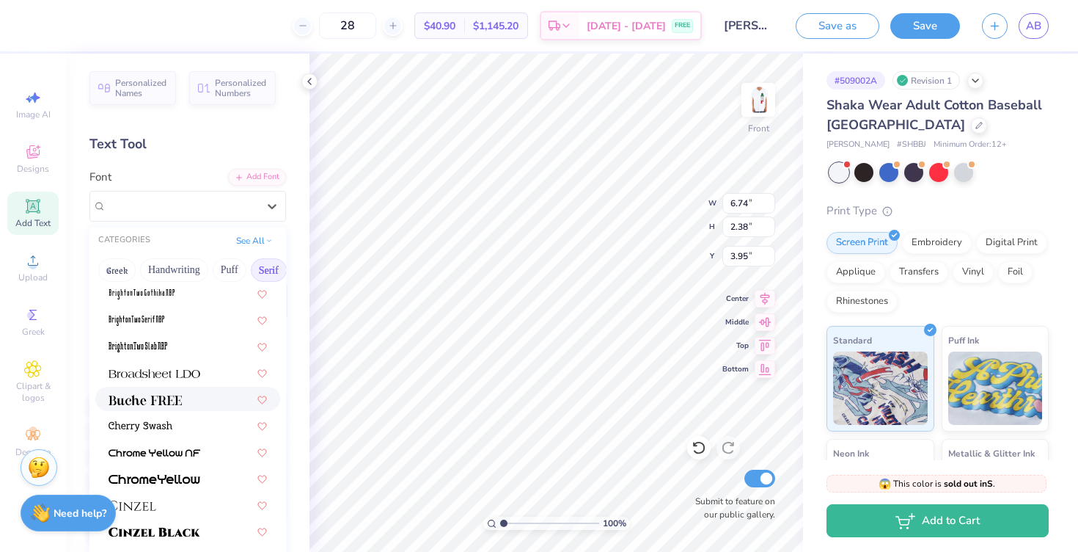
click at [132, 403] on img at bounding box center [145, 400] width 73 height 10
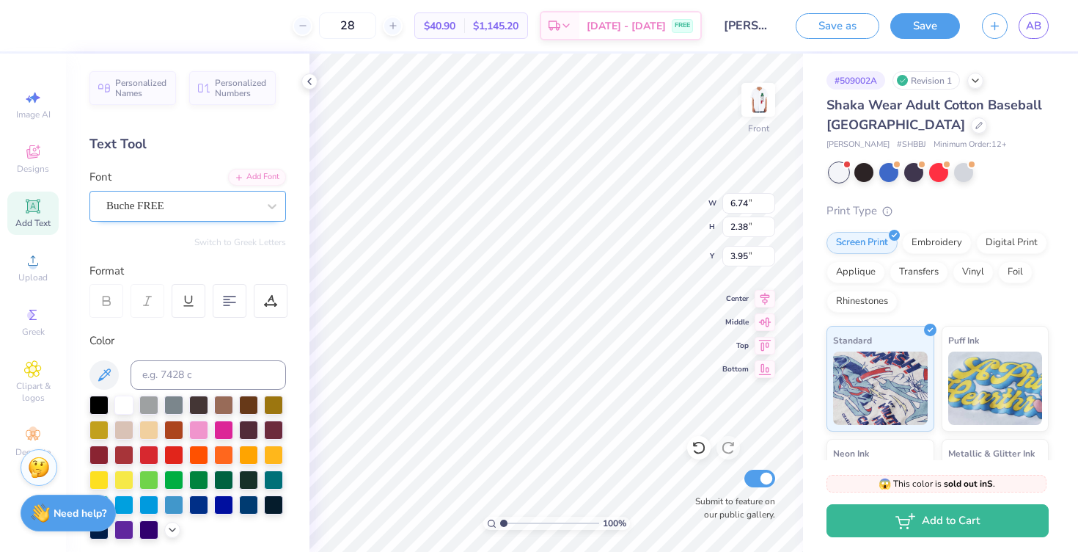
click at [153, 194] on div "Buche FREE" at bounding box center [182, 205] width 154 height 23
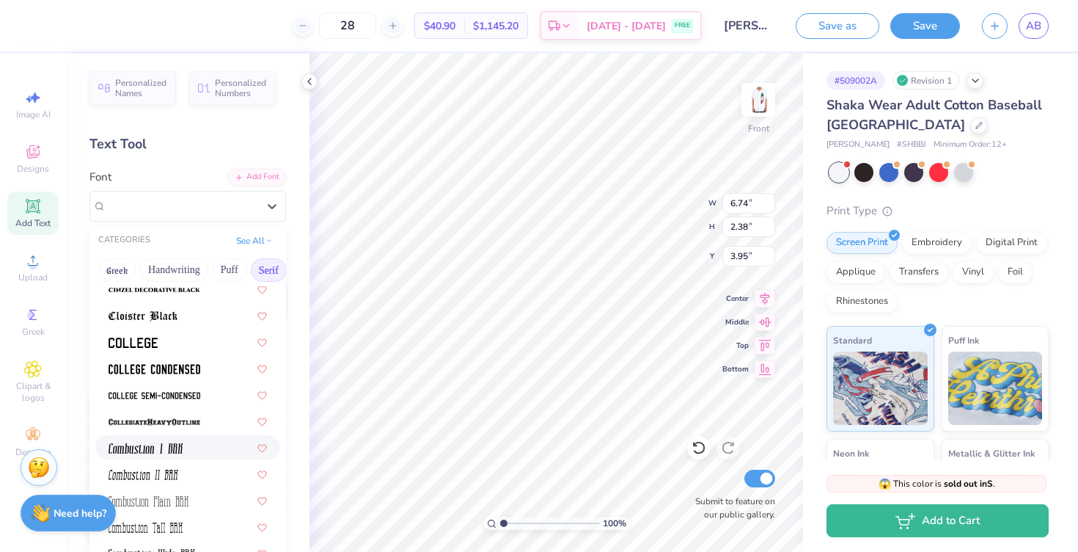
scroll to position [375, 0]
click at [136, 344] on img at bounding box center [133, 344] width 49 height 10
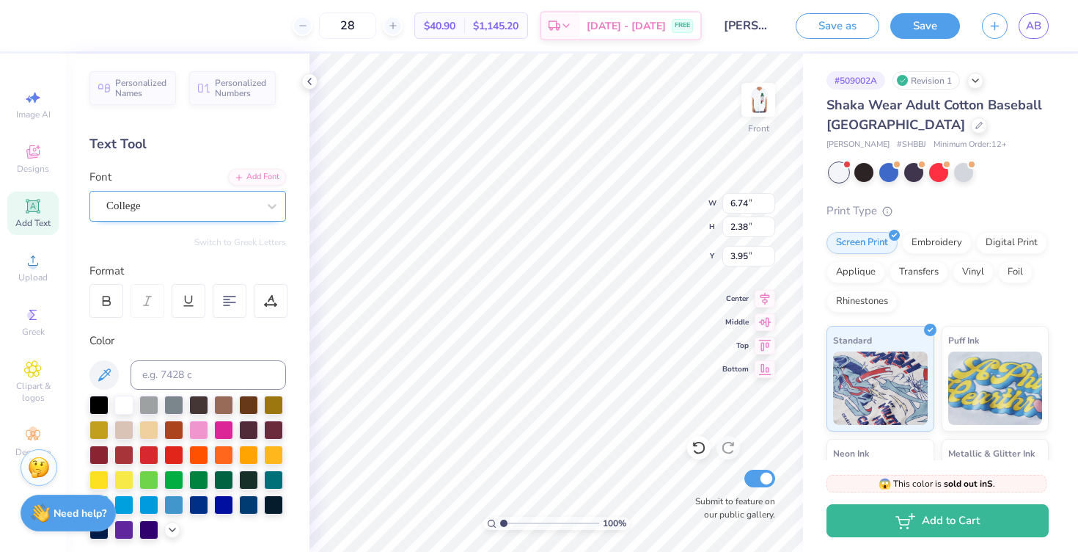
click at [146, 202] on div "College" at bounding box center [182, 205] width 154 height 23
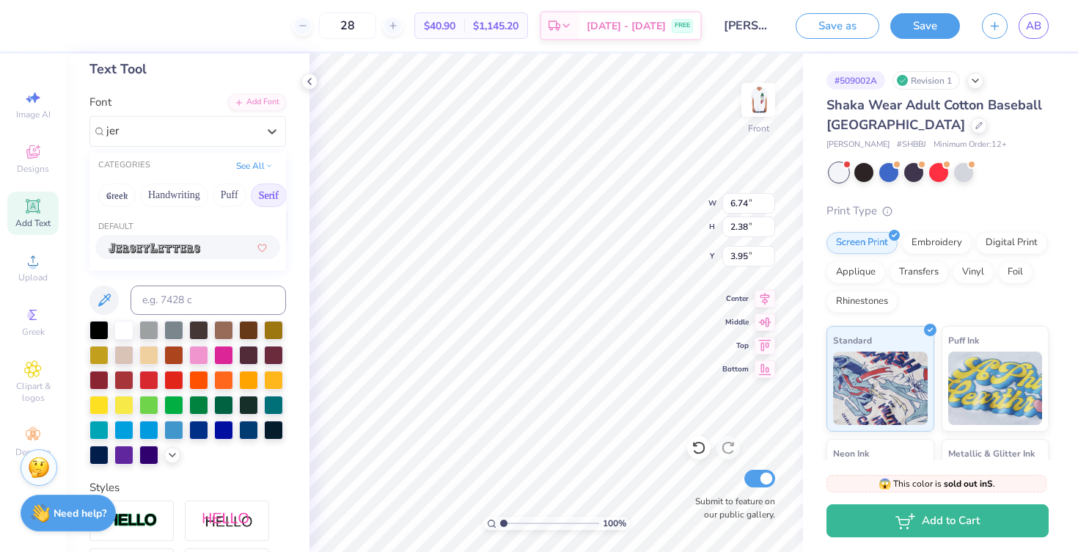
scroll to position [0, 0]
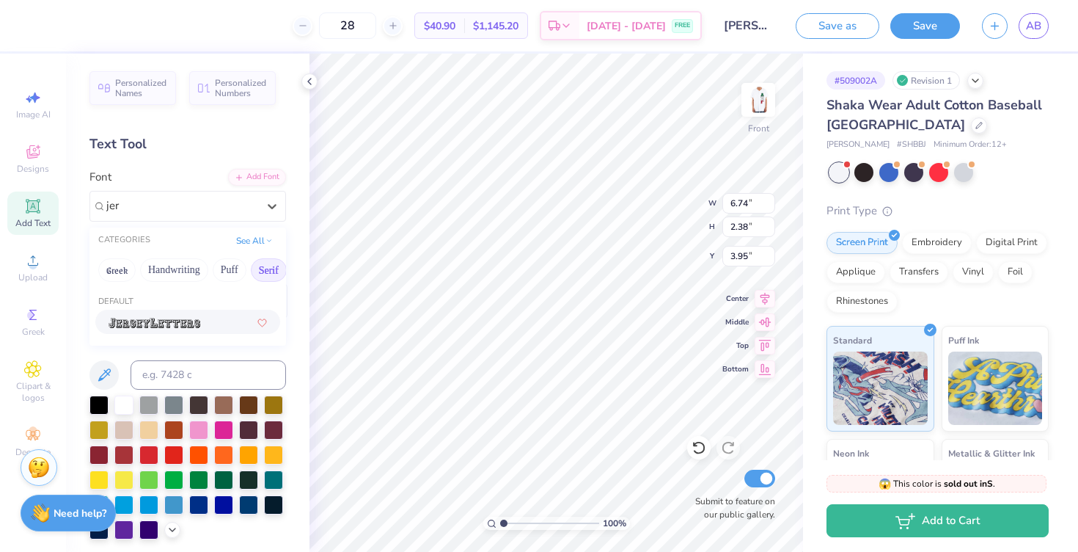
type input "jer"
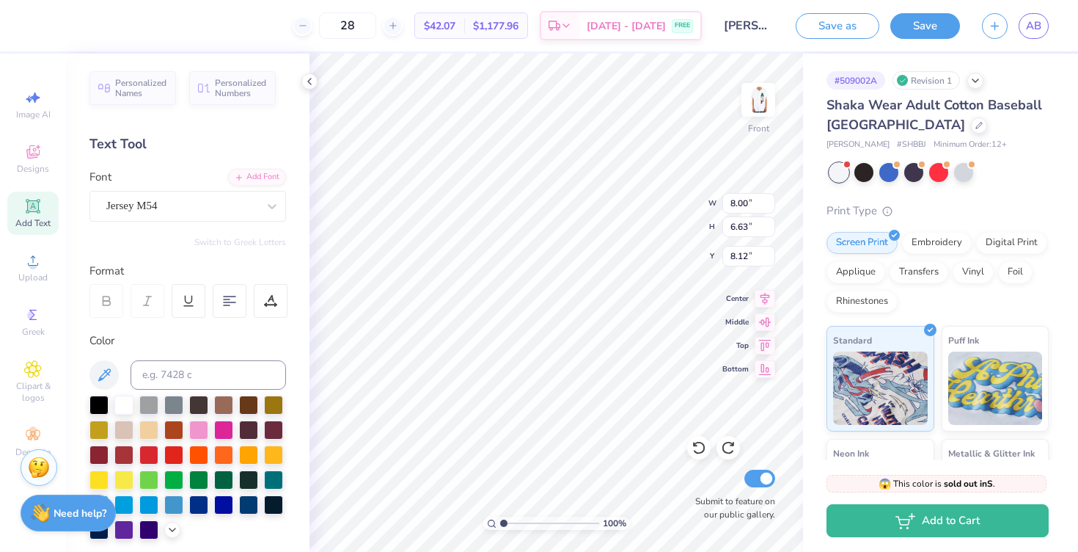
type input "6.74"
type input "2.38"
type input "3.95"
click at [29, 21] on div at bounding box center [39, 24] width 21 height 21
click at [151, 377] on input at bounding box center [209, 374] width 156 height 29
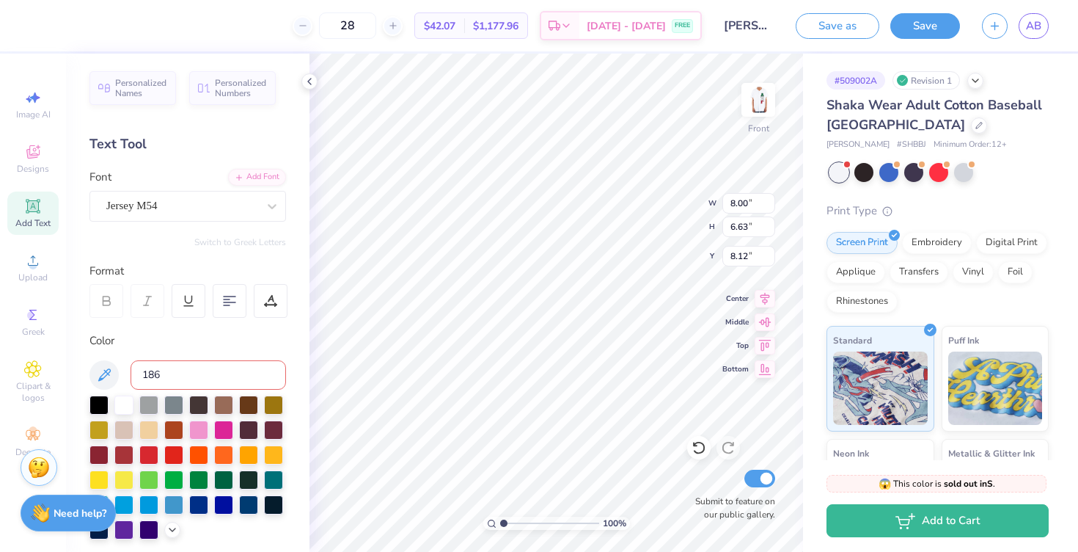
type input "186c"
click at [307, 84] on icon at bounding box center [310, 82] width 12 height 12
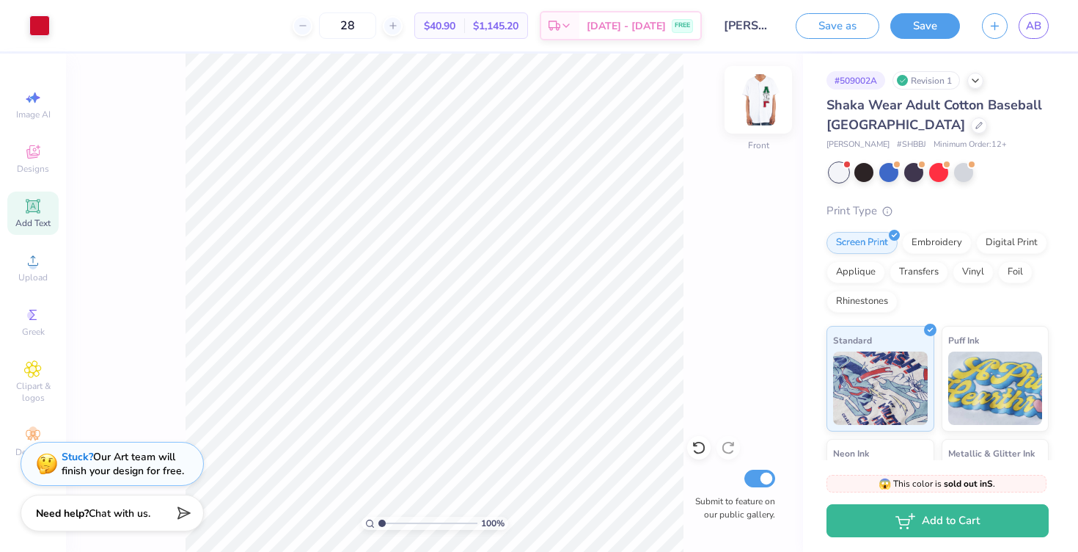
click at [588, 98] on img at bounding box center [758, 99] width 59 height 59
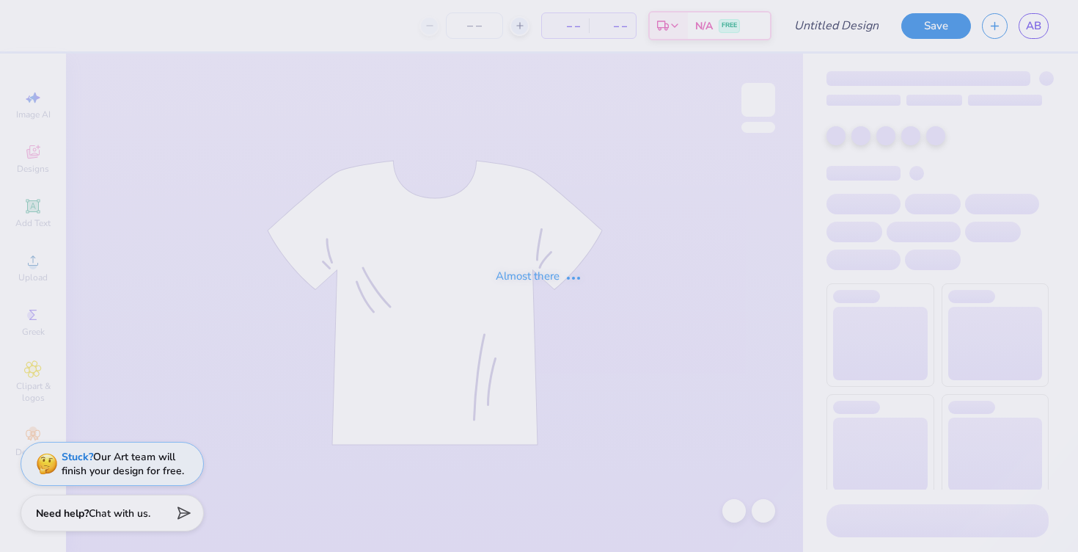
type input "[PERSON_NAME]"
type input "28"
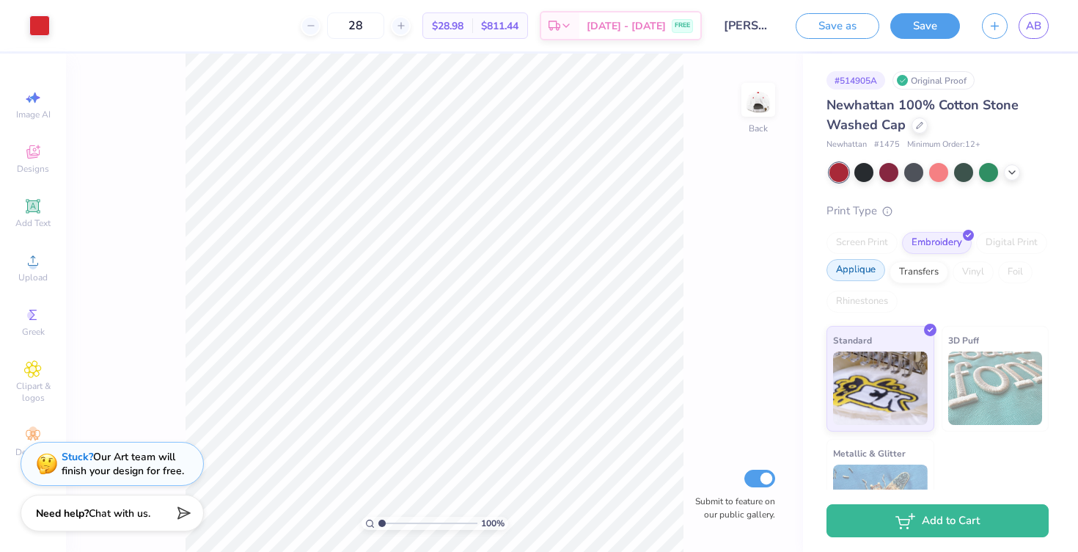
click at [850, 267] on div "Applique" at bounding box center [856, 270] width 59 height 22
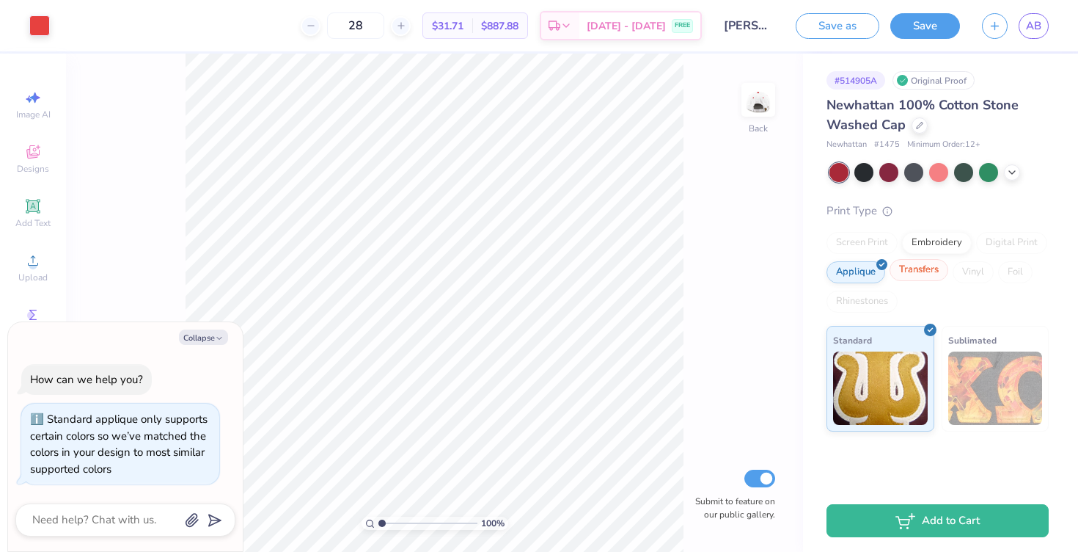
click at [910, 271] on div "Transfers" at bounding box center [919, 270] width 59 height 22
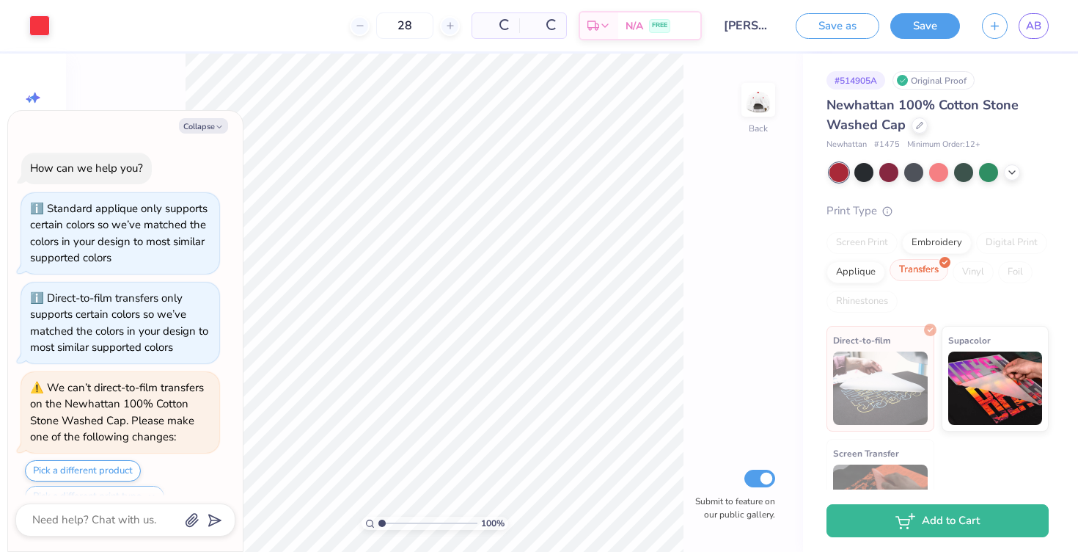
scroll to position [310, 0]
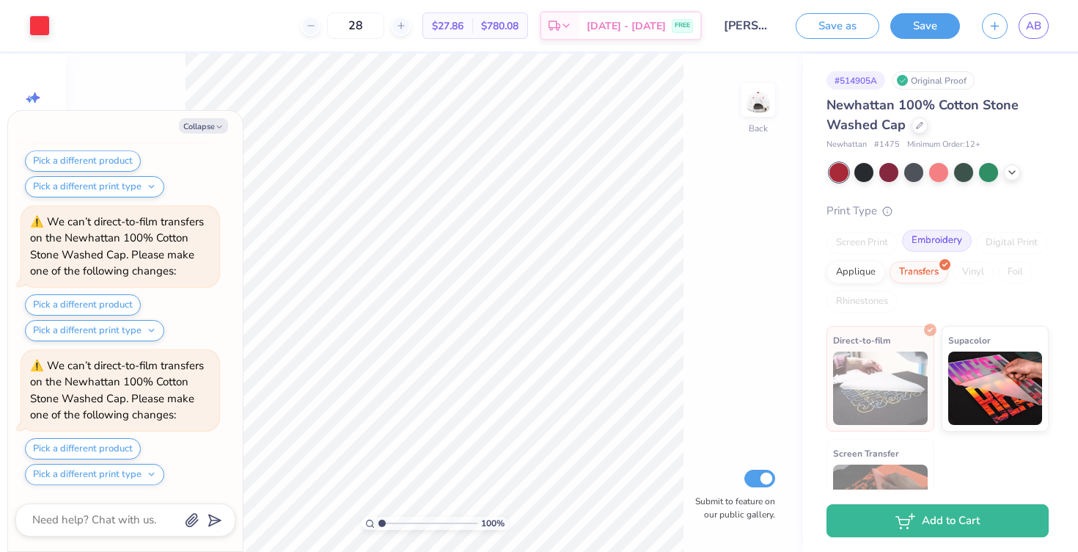
click at [944, 242] on div "Embroidery" at bounding box center [937, 241] width 70 height 22
type textarea "x"
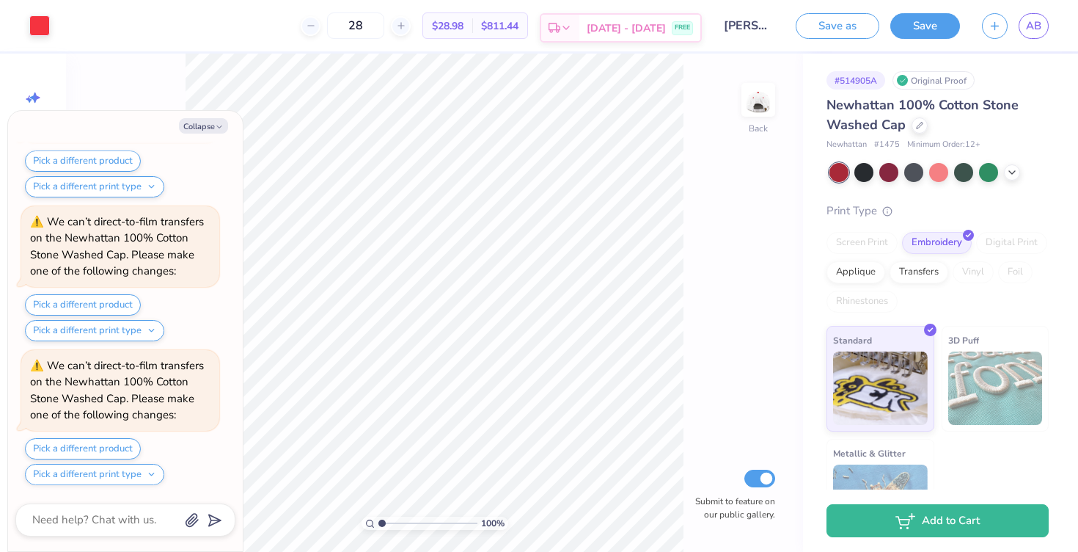
click at [572, 23] on icon at bounding box center [566, 28] width 12 height 12
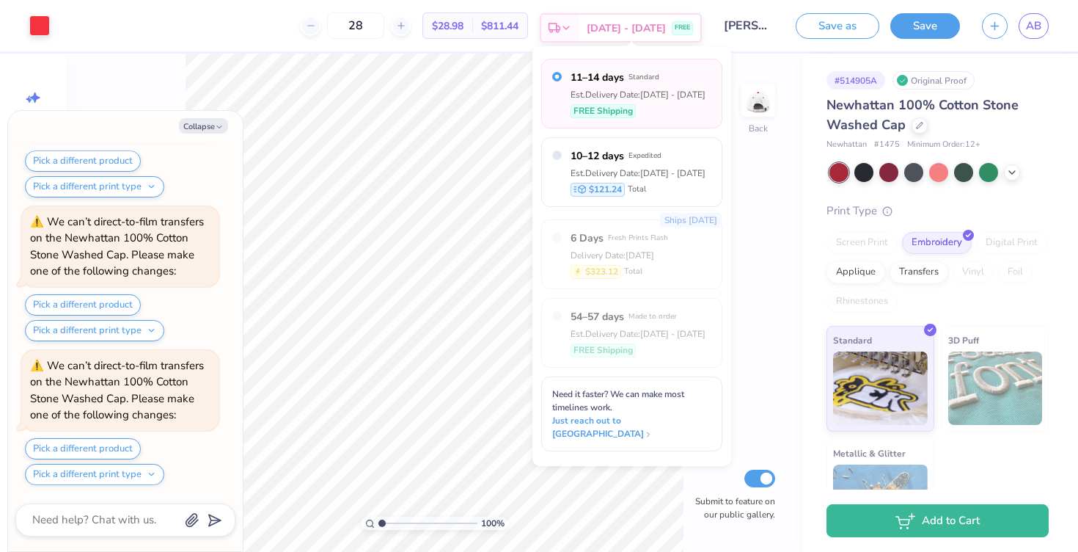
click at [569, 27] on polyline at bounding box center [566, 27] width 6 height 3
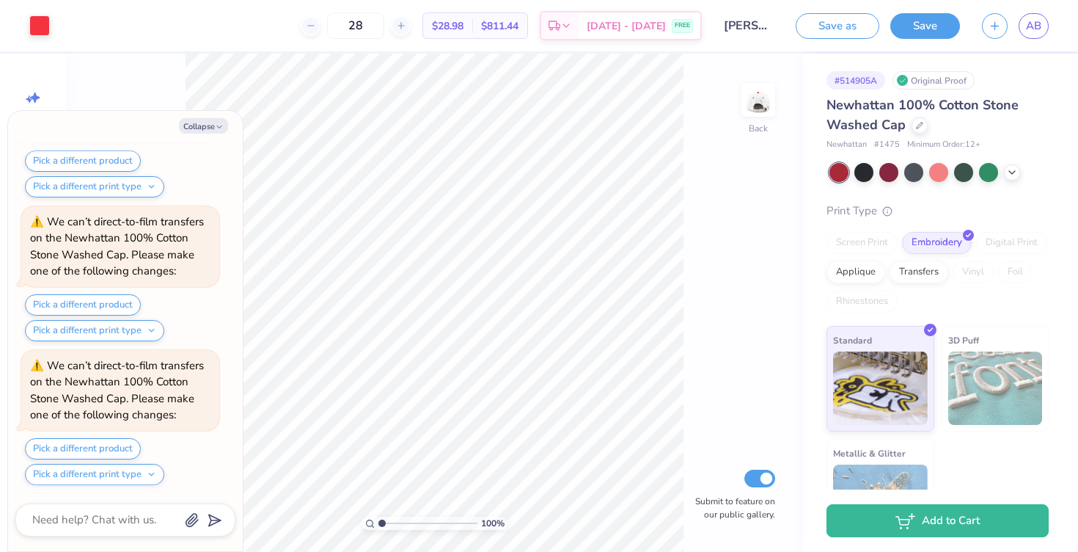
click at [464, 21] on span "$28.98" at bounding box center [448, 25] width 32 height 15
click at [406, 22] on icon at bounding box center [401, 26] width 10 height 10
click at [381, 23] on input "29" at bounding box center [355, 25] width 57 height 26
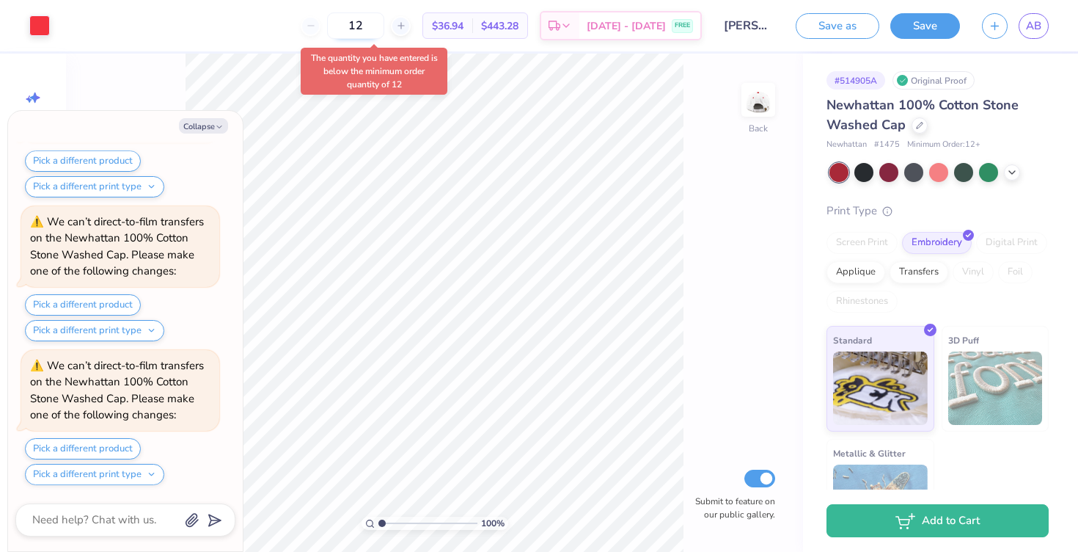
click at [374, 29] on input "12" at bounding box center [355, 25] width 57 height 26
type input "28"
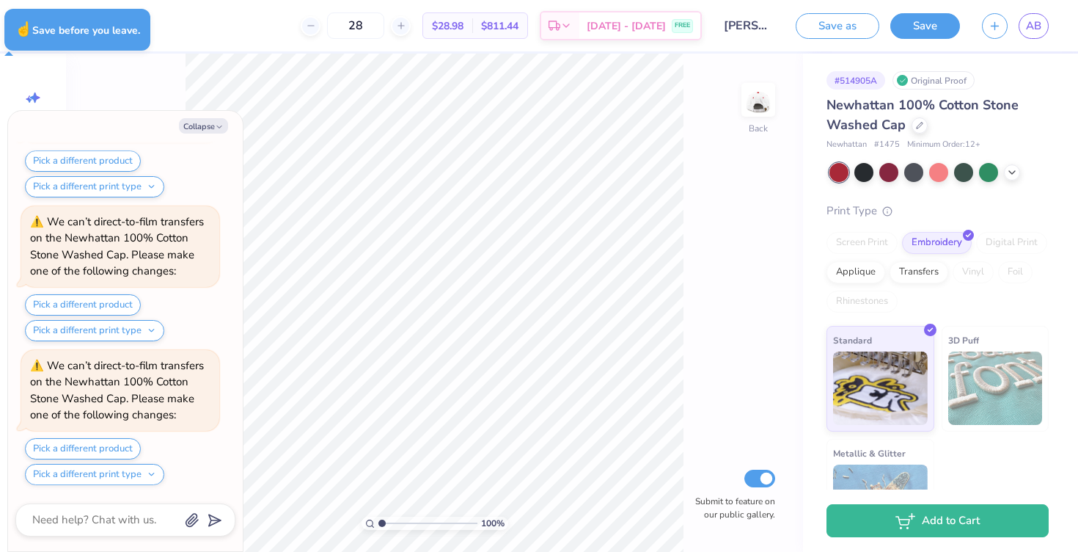
type textarea "x"
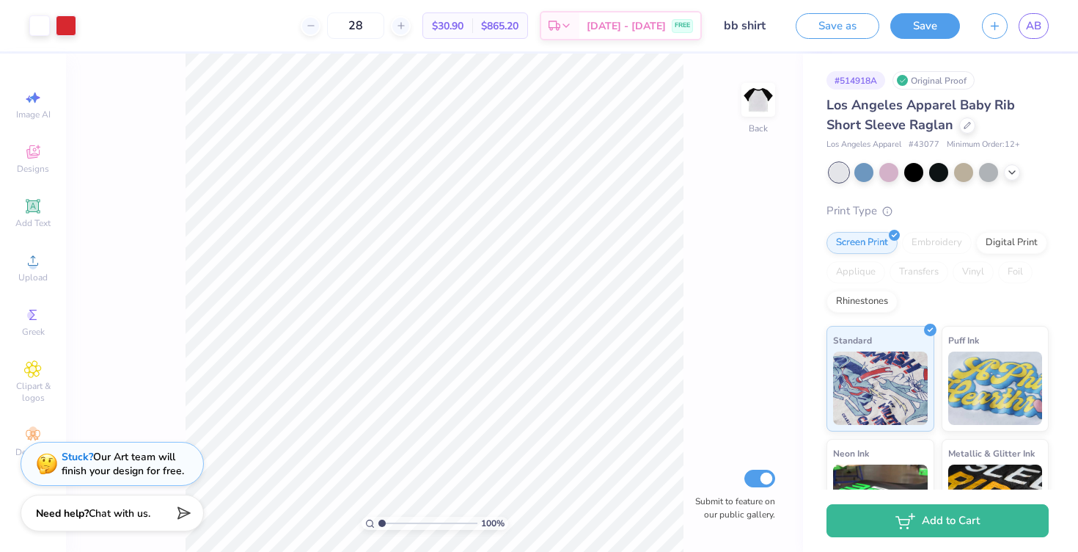
click at [464, 25] on span "$30.90" at bounding box center [448, 25] width 32 height 15
click at [406, 23] on icon at bounding box center [401, 26] width 10 height 10
click at [406, 26] on icon at bounding box center [401, 26] width 10 height 10
click at [321, 27] on div at bounding box center [311, 26] width 20 height 20
click at [316, 27] on icon at bounding box center [311, 26] width 10 height 10
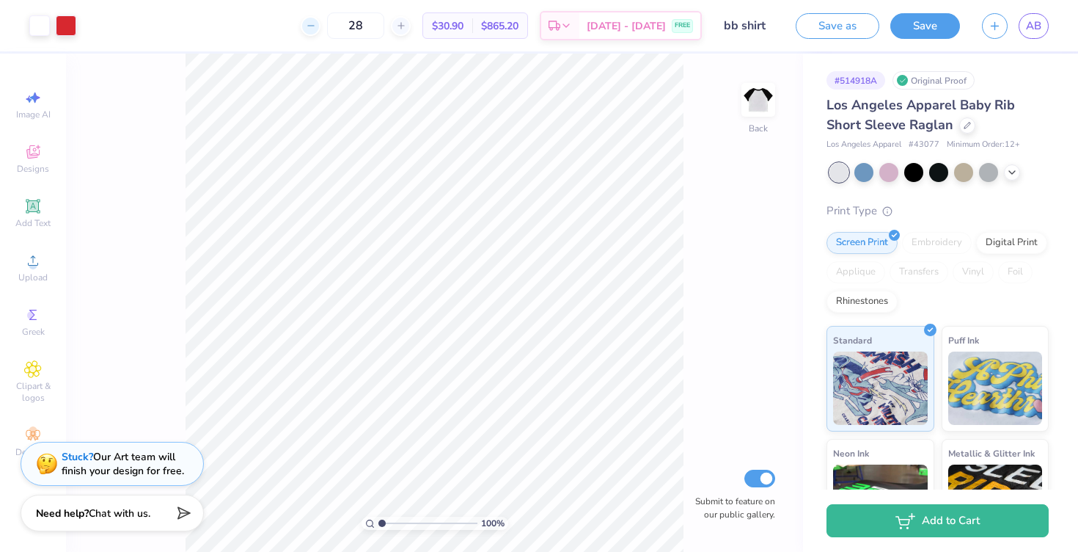
click at [316, 26] on icon at bounding box center [311, 26] width 10 height 10
click at [406, 30] on icon at bounding box center [401, 26] width 10 height 10
type input "28"
click at [844, 293] on div "Rhinestones" at bounding box center [862, 299] width 71 height 22
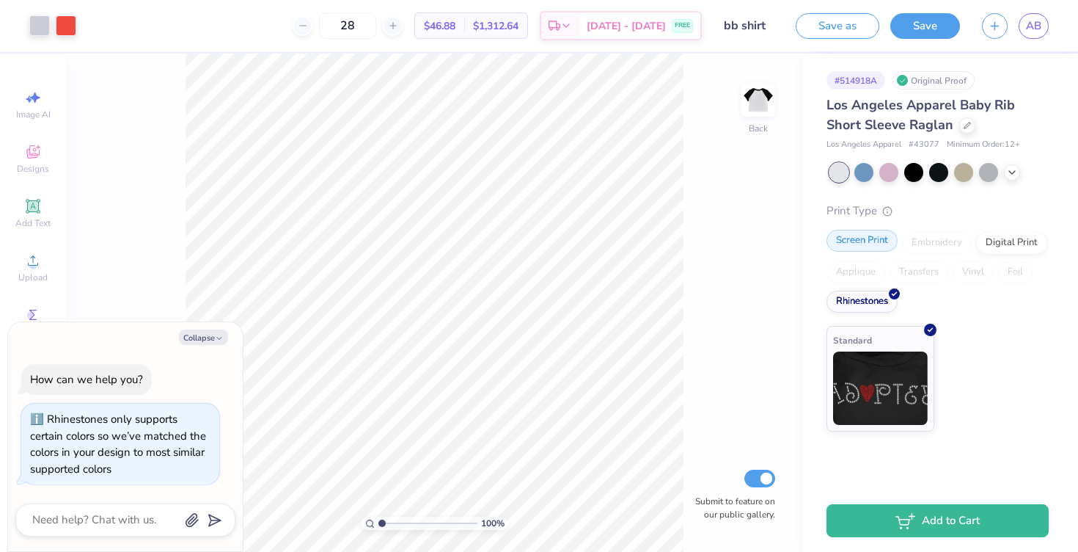
click at [858, 241] on div "Screen Print" at bounding box center [862, 241] width 71 height 22
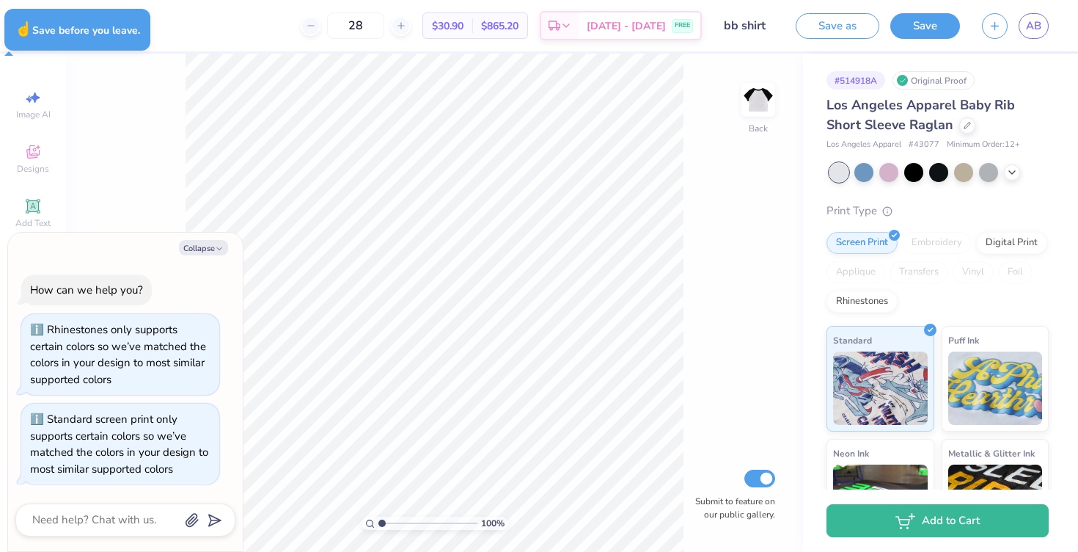
type textarea "x"
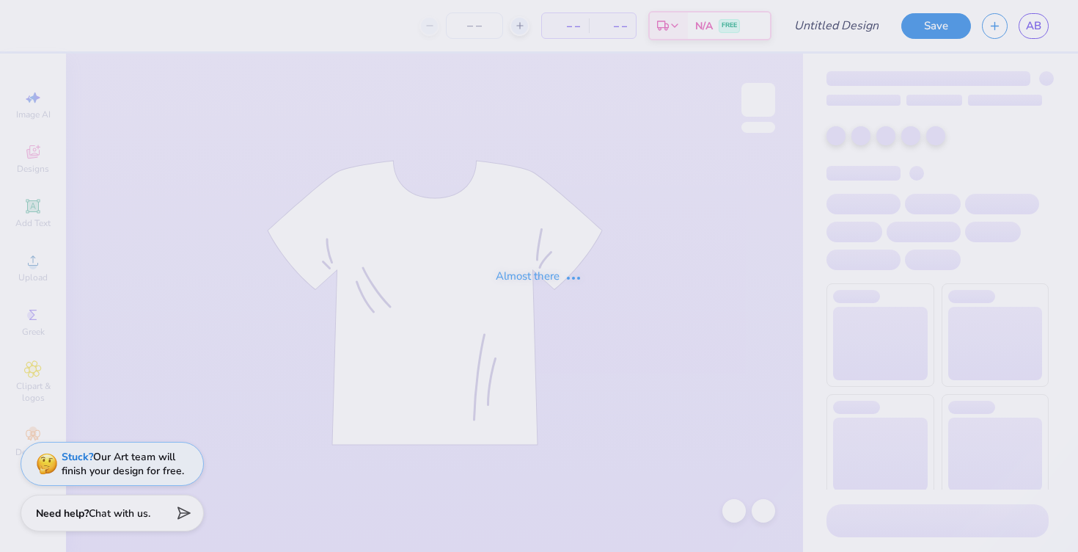
type input "1986"
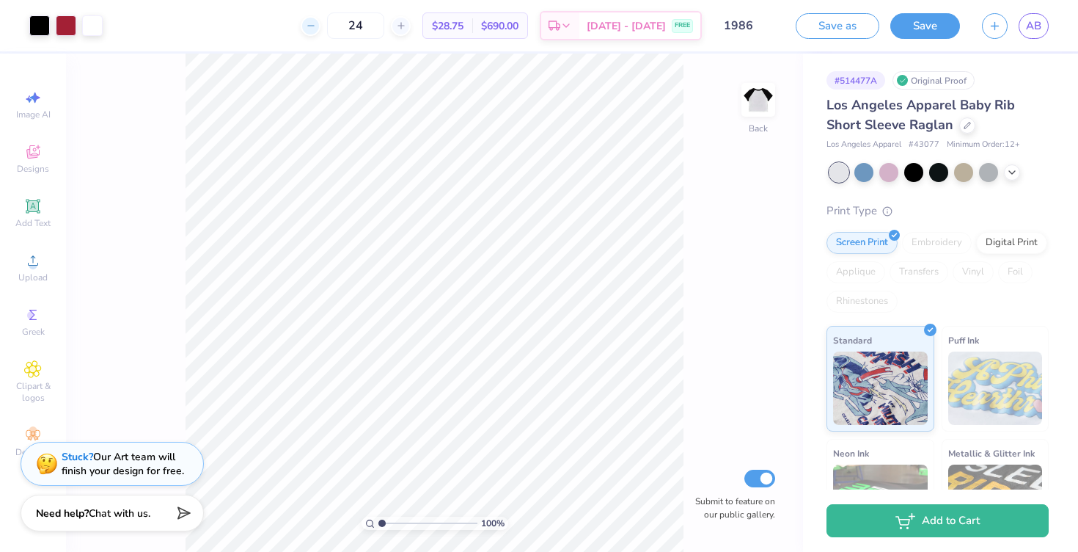
drag, startPoint x: 385, startPoint y: 25, endPoint x: 333, endPoint y: 25, distance: 52.1
click at [333, 25] on div "24" at bounding box center [356, 25] width 110 height 26
click at [381, 23] on input "28" at bounding box center [355, 25] width 57 height 26
drag, startPoint x: 393, startPoint y: 26, endPoint x: 359, endPoint y: 26, distance: 33.8
click at [359, 26] on input "24" at bounding box center [355, 25] width 57 height 26
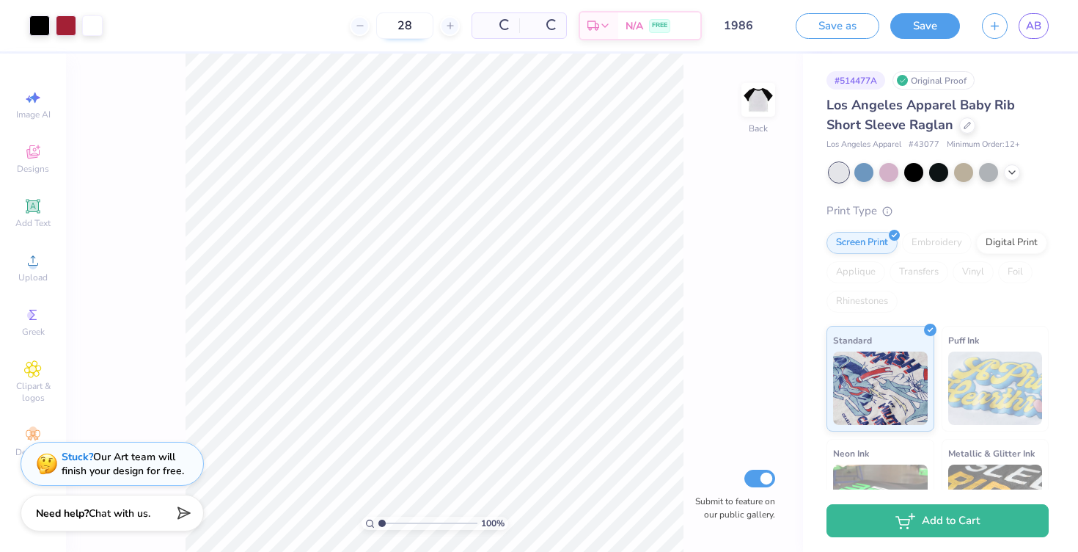
type input "28"
